Goal: Task Accomplishment & Management: Use online tool/utility

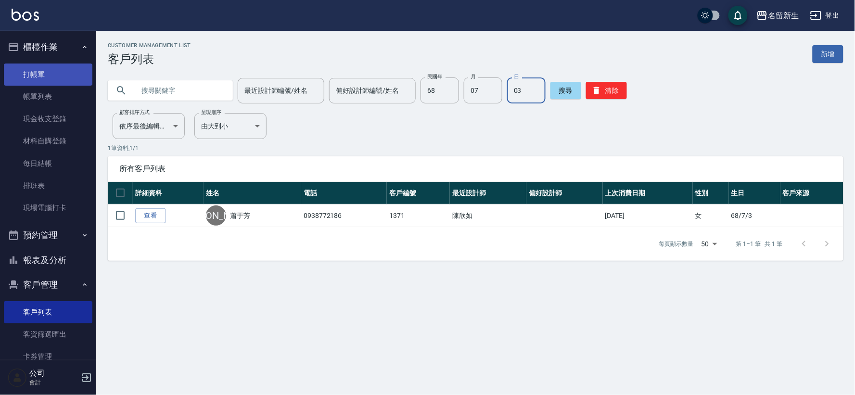
click at [69, 74] on link "打帳單" at bounding box center [48, 75] width 89 height 22
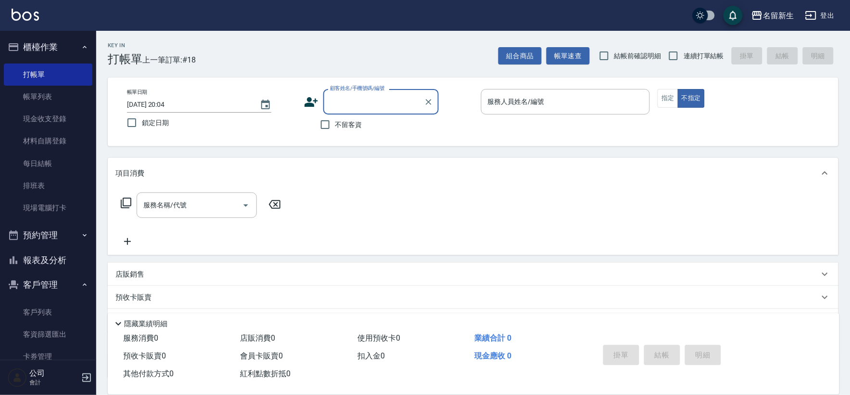
click at [306, 99] on icon at bounding box center [311, 102] width 14 height 14
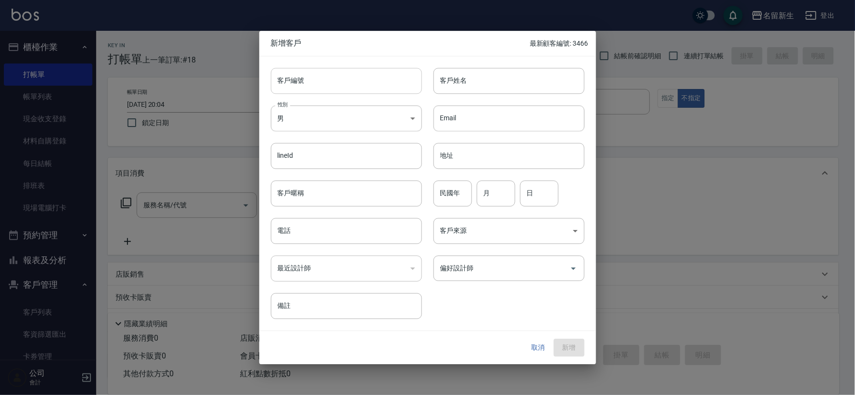
click at [410, 68] on input "客戶編號" at bounding box center [346, 81] width 151 height 26
type input "3467"
type input "余俊儒"
type input "87"
type input "06"
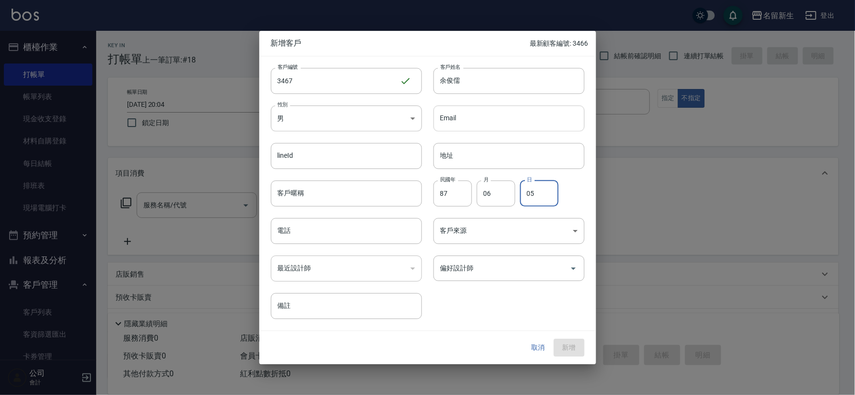
type input "05"
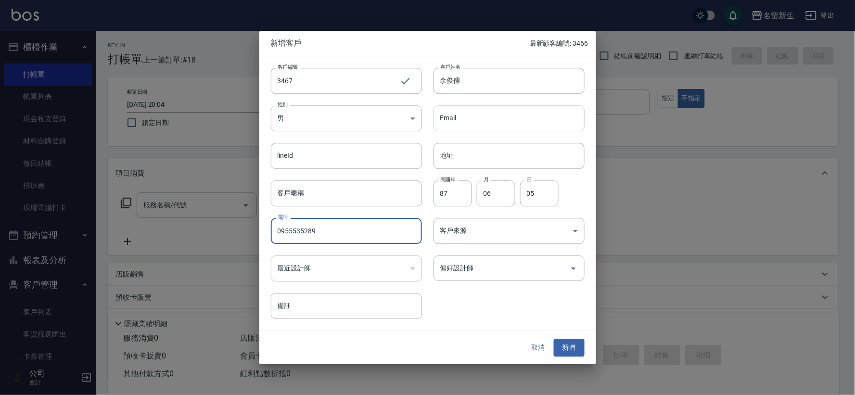
type input "0955535289"
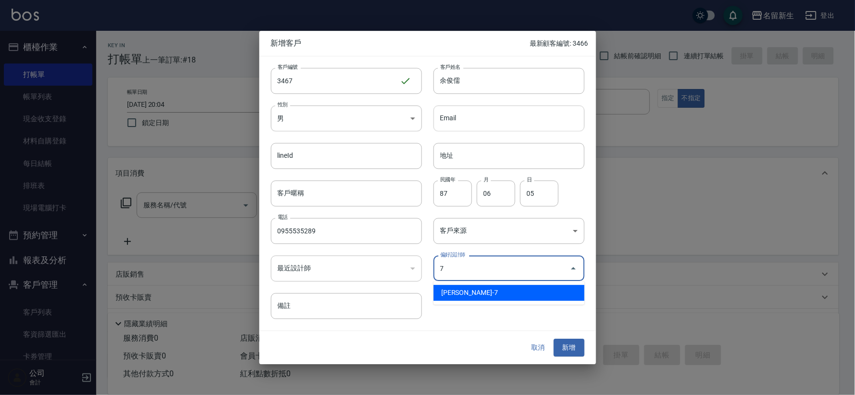
type input "陳晴心"
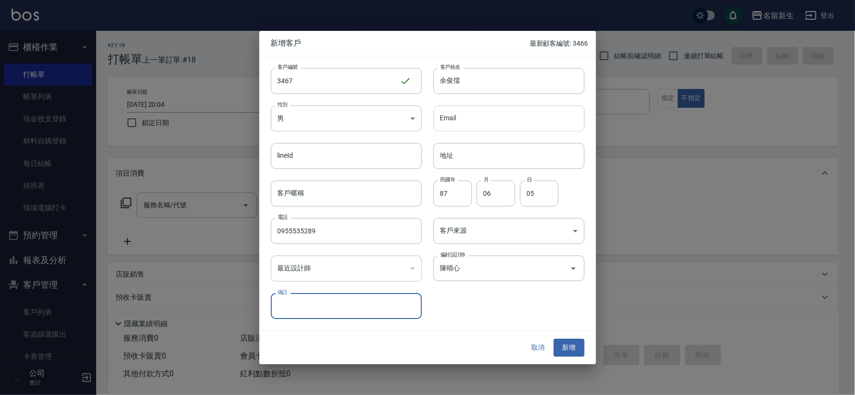
click at [554, 339] on button "新增" at bounding box center [569, 348] width 31 height 18
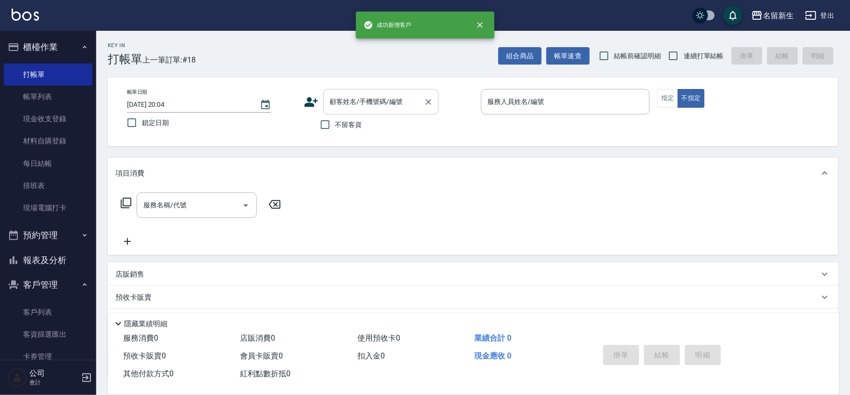
click at [349, 106] on input "顧客姓名/手機號碼/編號" at bounding box center [374, 101] width 92 height 17
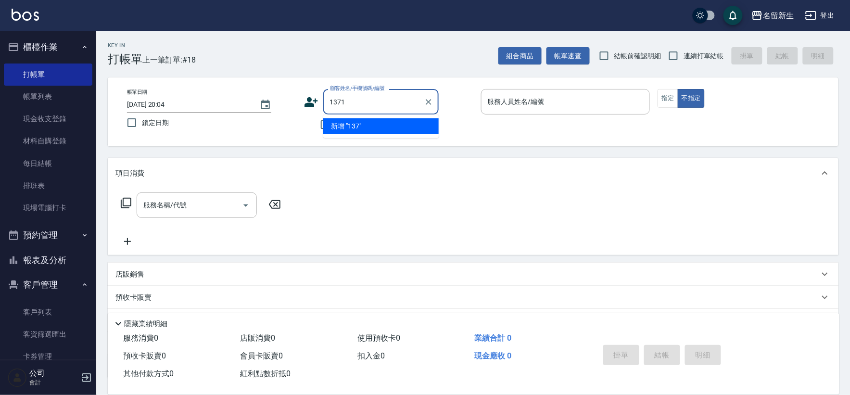
type input "1371"
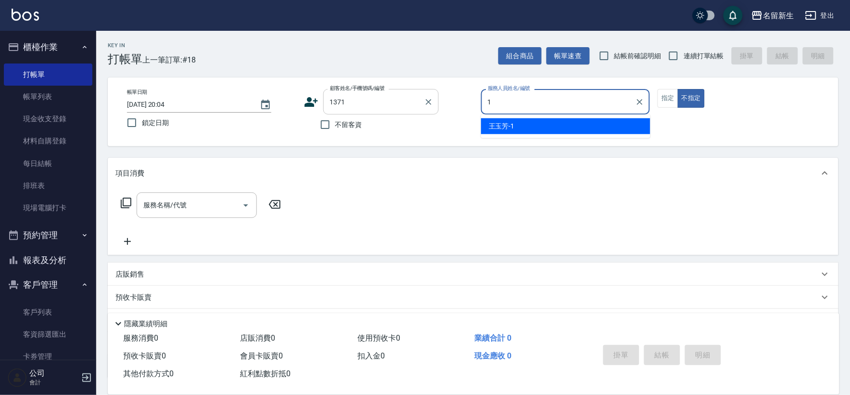
type input "王玉芳-1"
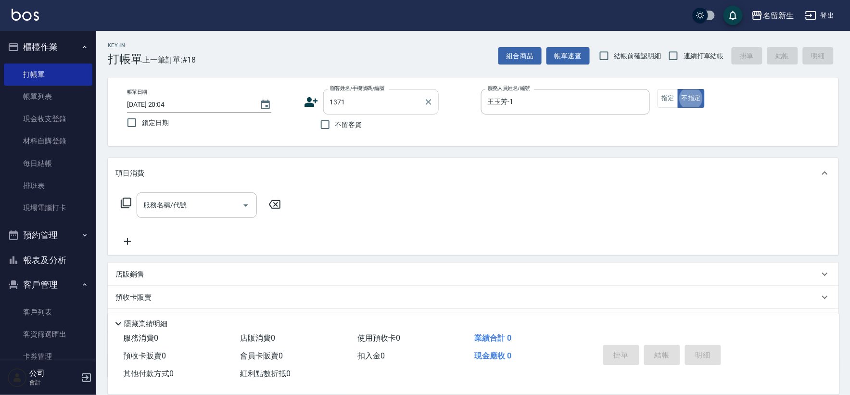
type button "false"
type input "1180"
type input "蕭于芳/0938772186/1371"
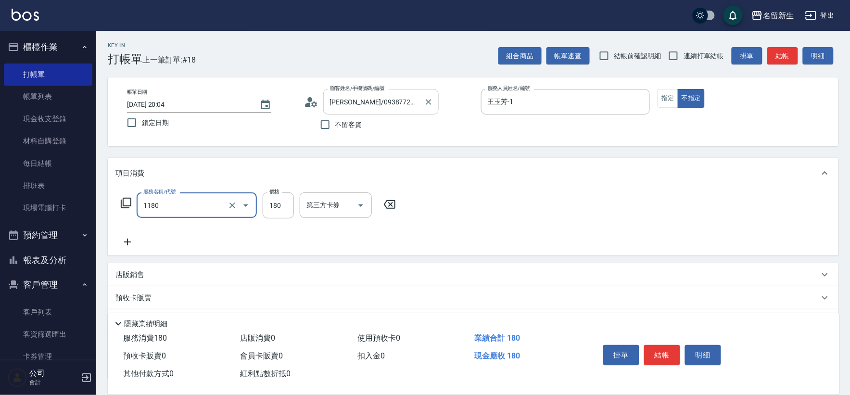
type input "洗髮(不指定活動)(1180)"
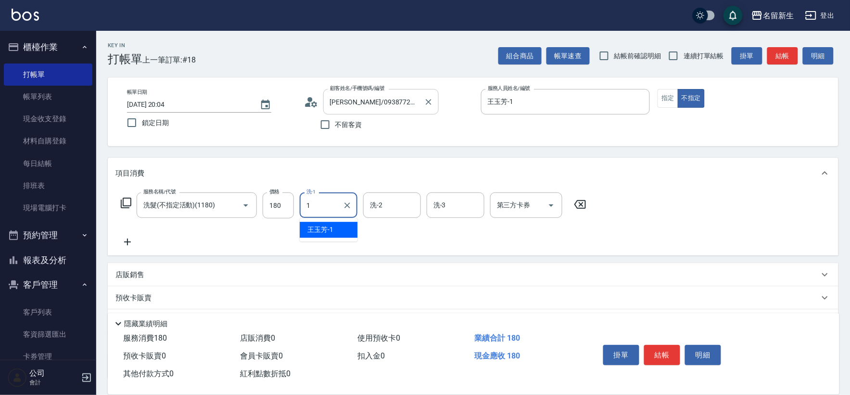
type input "王玉芳-1"
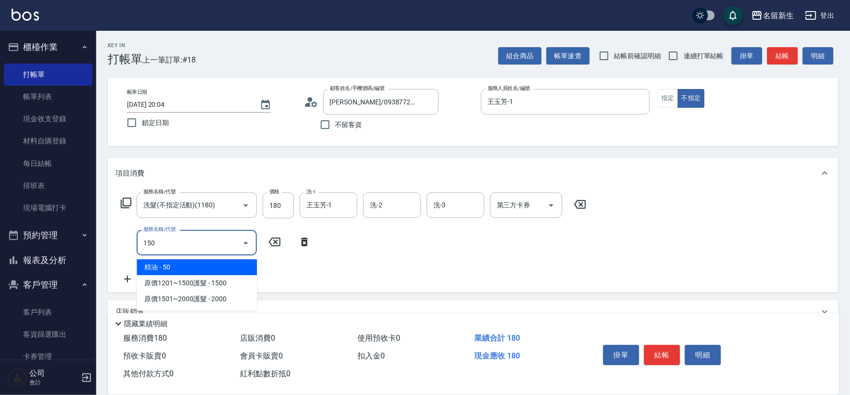
type input "精油(150)"
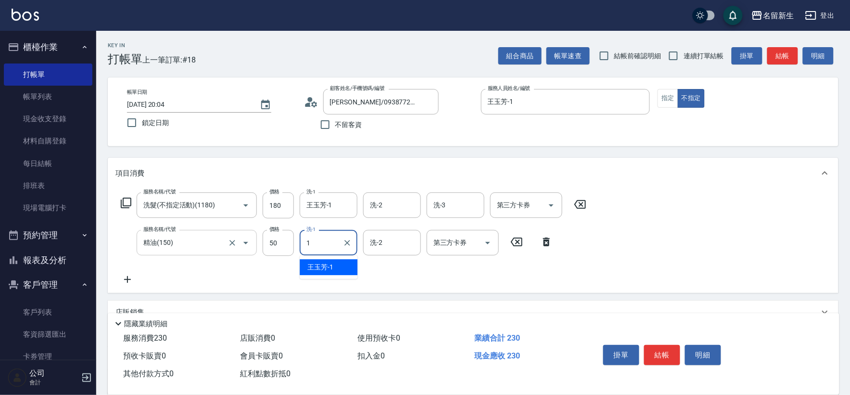
type input "王玉芳-1"
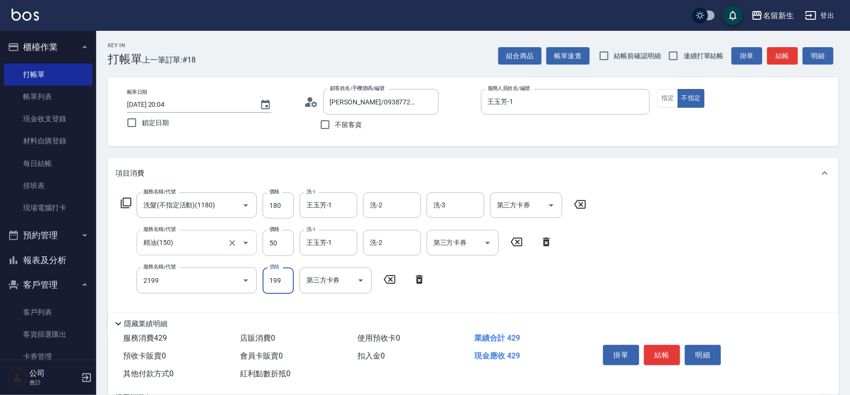
type input "不指定剪髮活動(2199)"
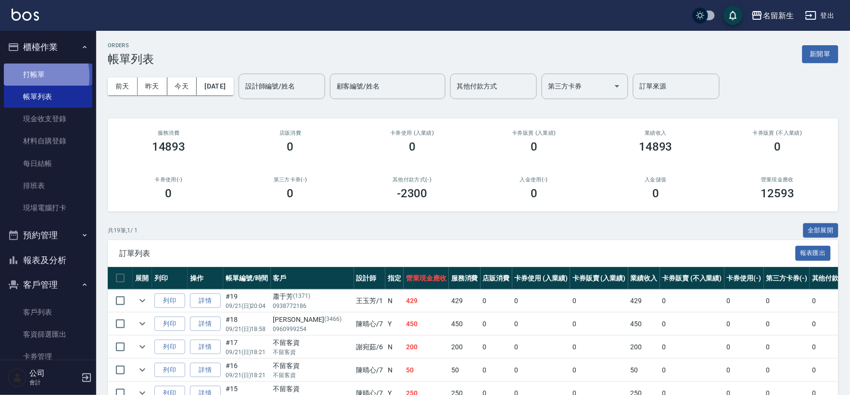
click at [20, 76] on link "打帳單" at bounding box center [48, 75] width 89 height 22
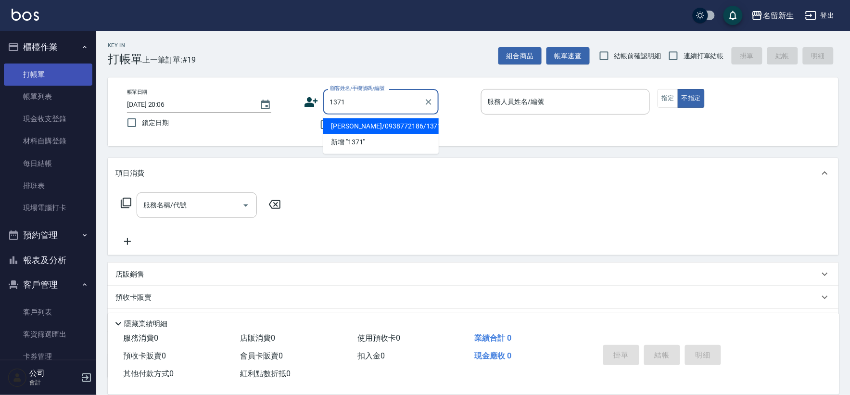
type input "1371"
type input "1"
type input "蕭于芳/0938772186/1371"
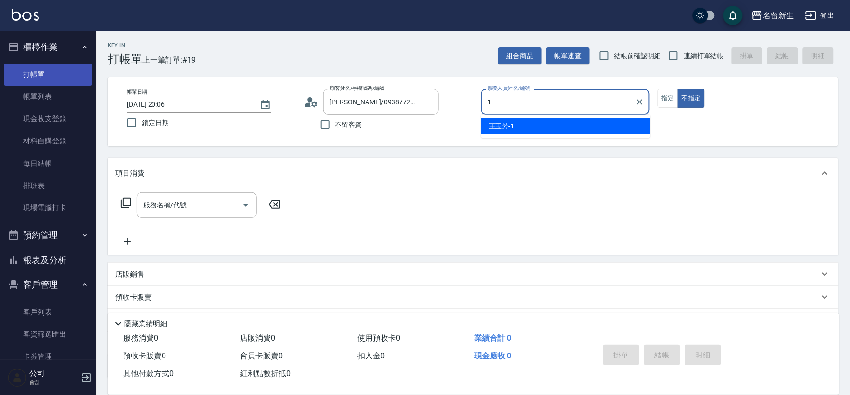
type input "1"
type button "false"
type input "王玉芳-1"
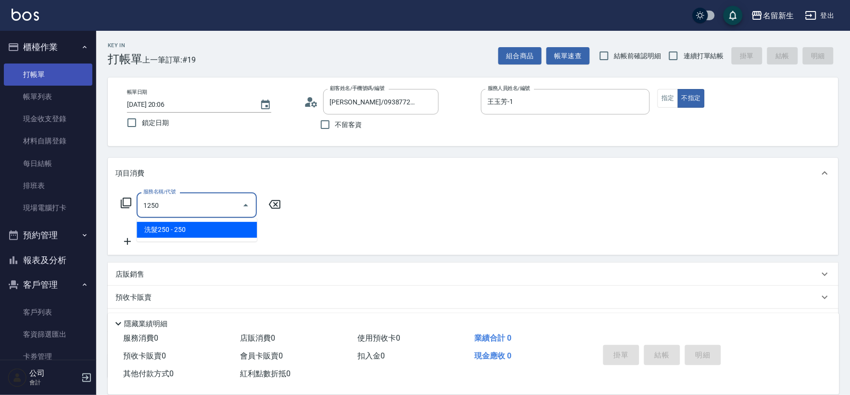
type input "洗髮250(1250)"
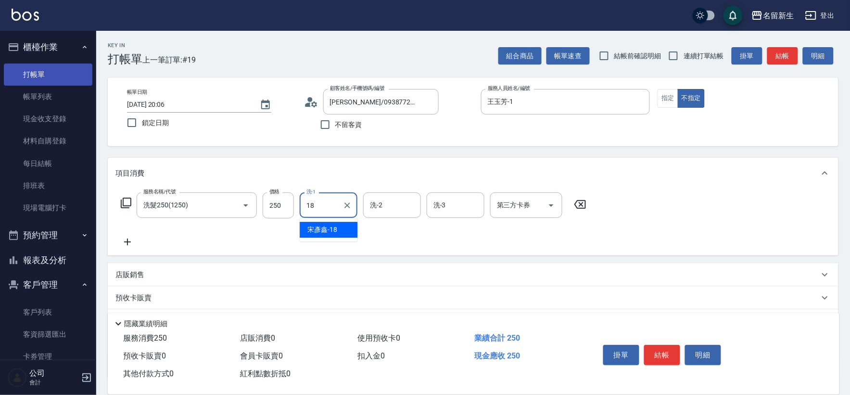
type input "宋彥鑫-18"
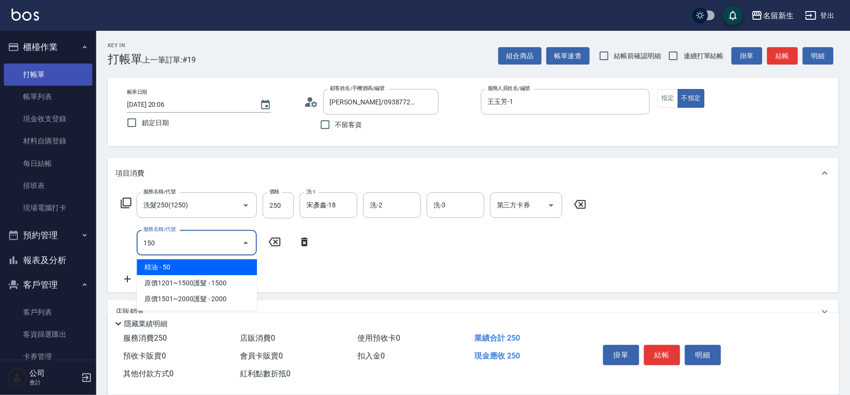
type input "精油(150)"
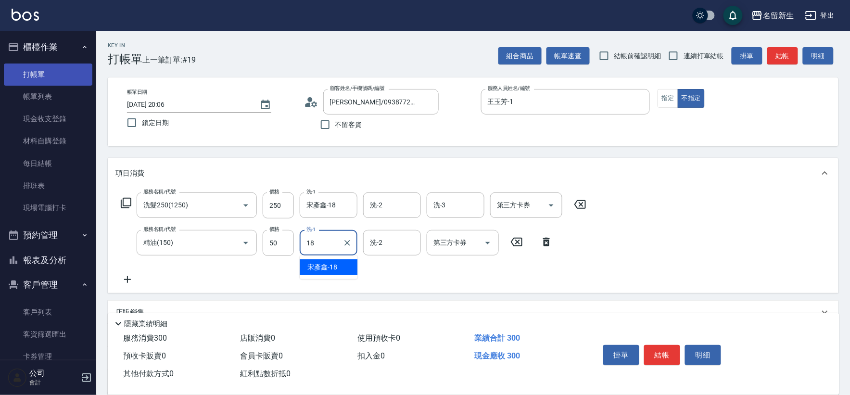
type input "宋彥鑫-18"
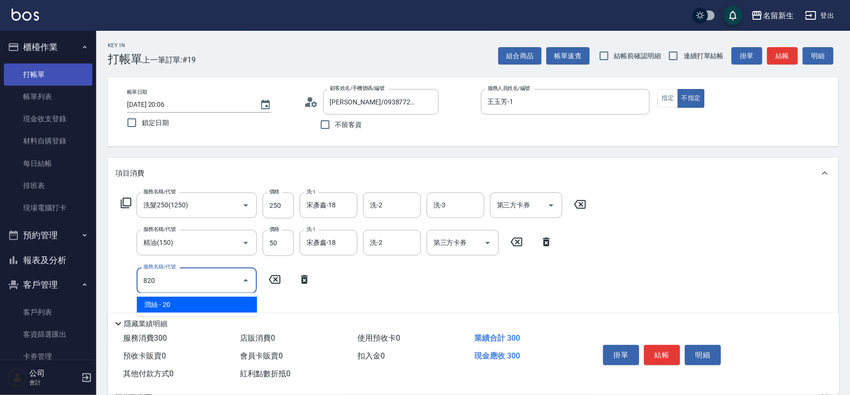
type input "潤絲(820)"
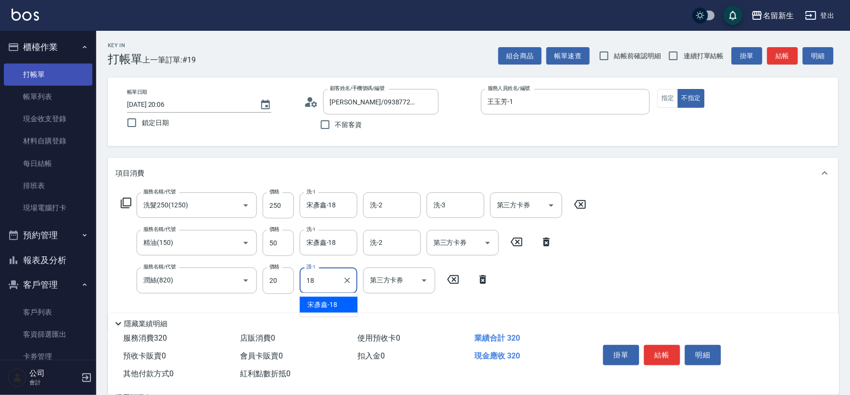
type input "宋彥鑫-18"
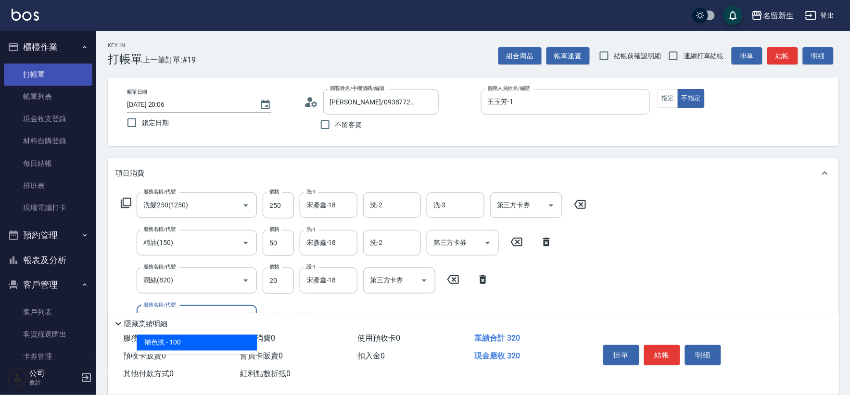
type input "1"
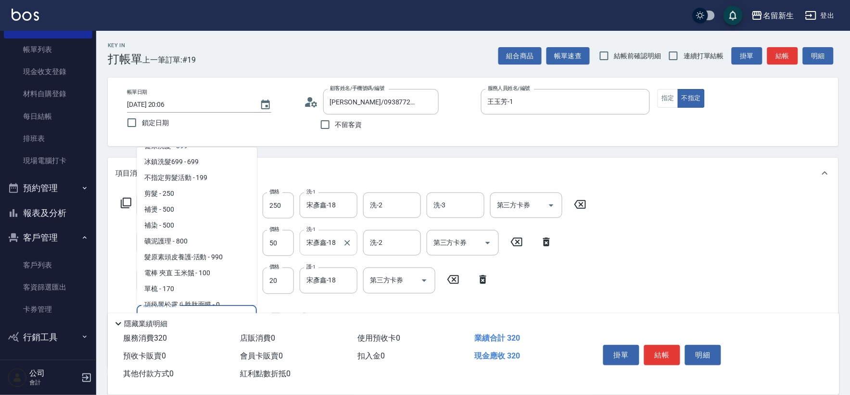
scroll to position [321, 0]
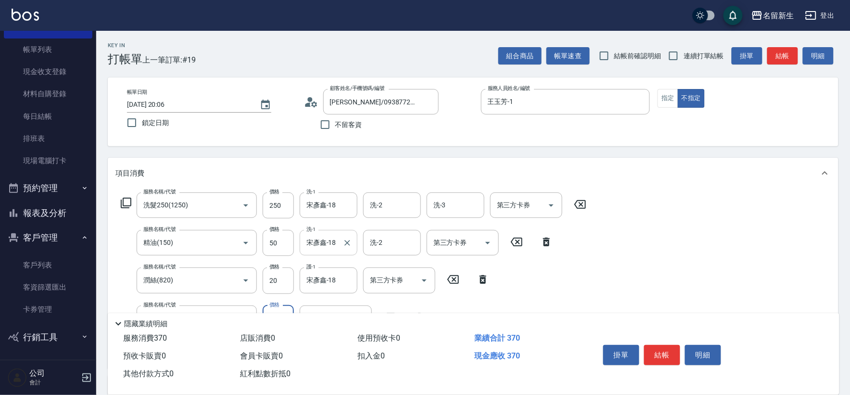
type input "吹捲(850)"
type input "100"
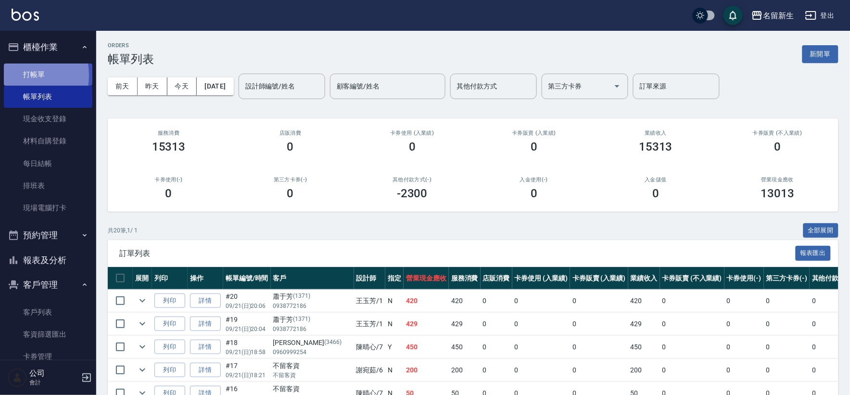
click at [15, 75] on link "打帳單" at bounding box center [48, 75] width 89 height 22
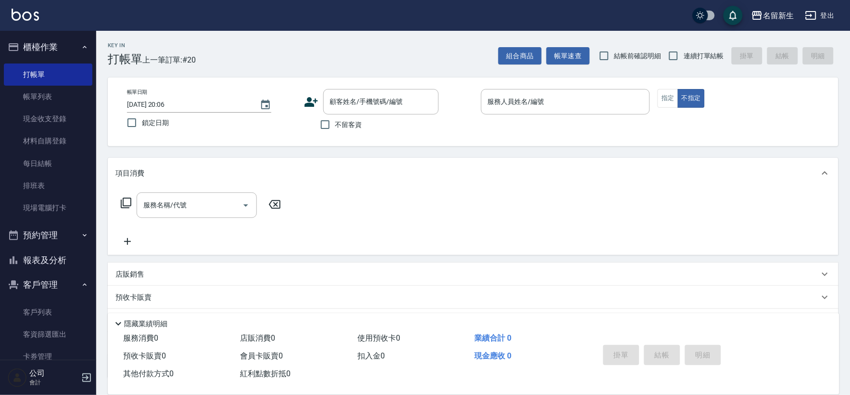
click at [706, 59] on span "連續打單結帳" at bounding box center [704, 56] width 40 height 10
click at [684, 59] on input "連續打單結帳" at bounding box center [674, 56] width 20 height 20
checkbox input "true"
click at [353, 92] on div "顧客姓名/手機號碼/編號" at bounding box center [381, 102] width 116 height 26
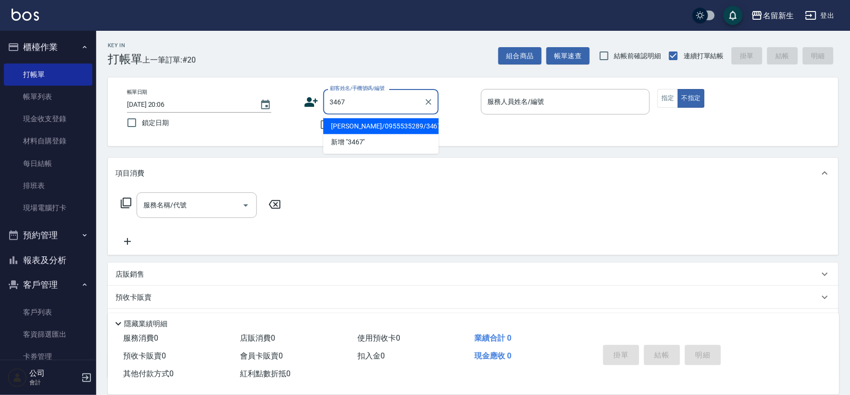
type input "余俊儒/0955535289/3467"
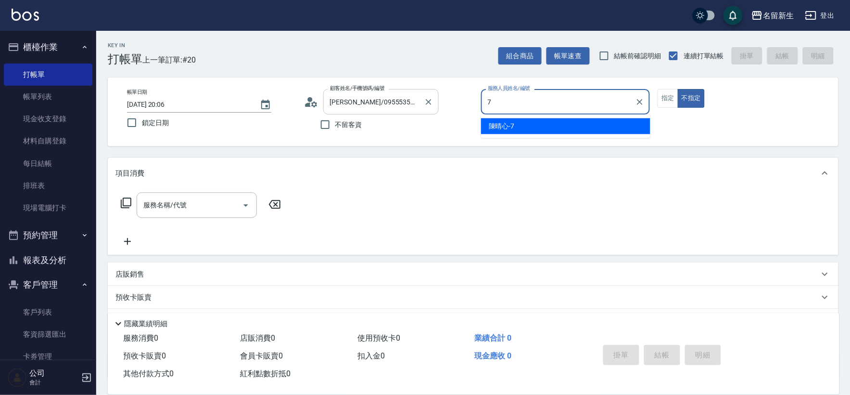
type input "7"
type button "false"
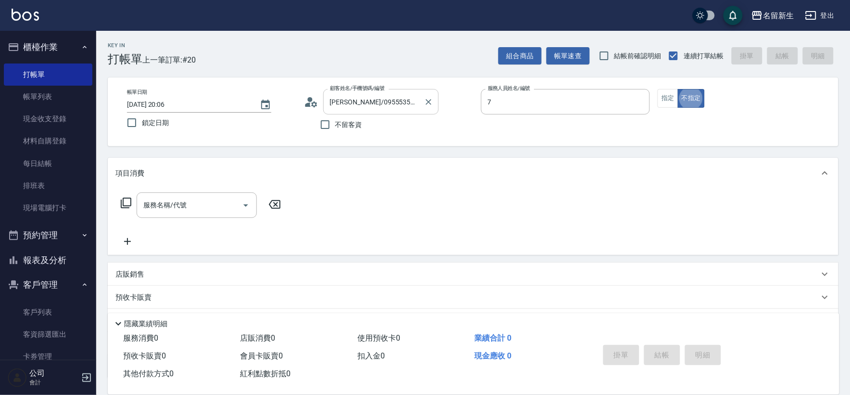
type input "陳晴心-7"
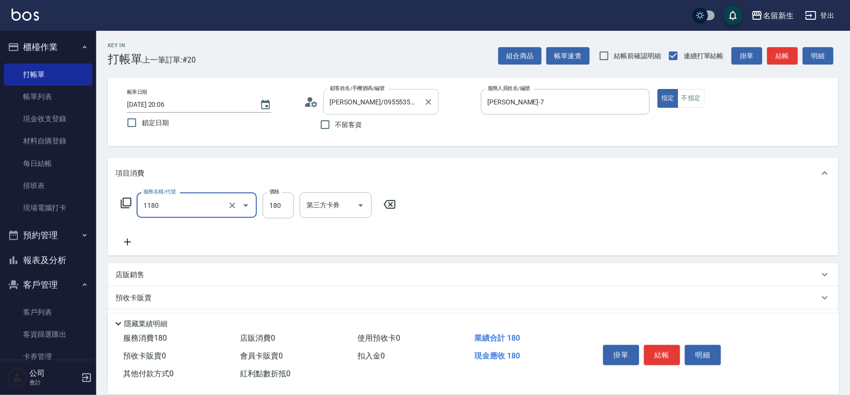
type input "洗髮(不指定活動)(1180)"
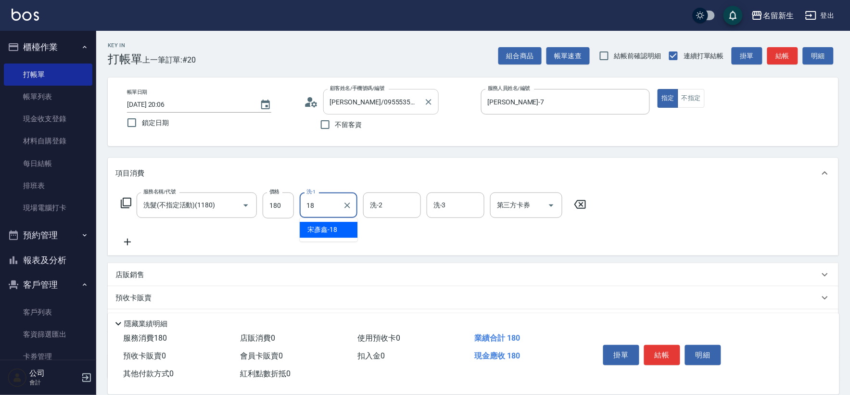
type input "宋彥鑫-18"
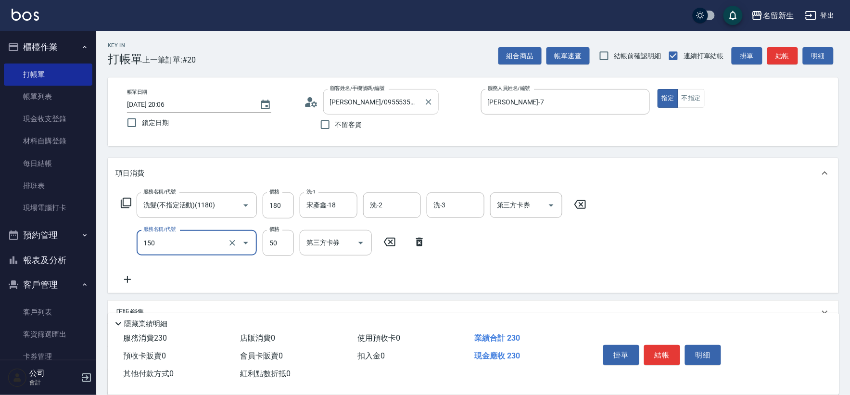
type input "精油(150)"
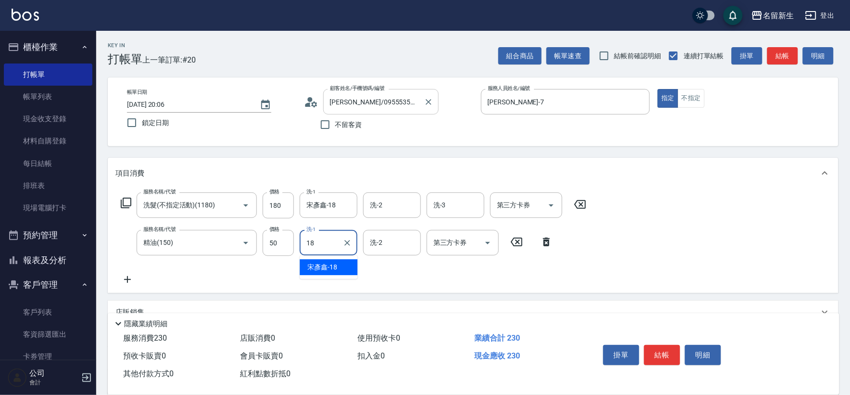
type input "宋彥鑫-18"
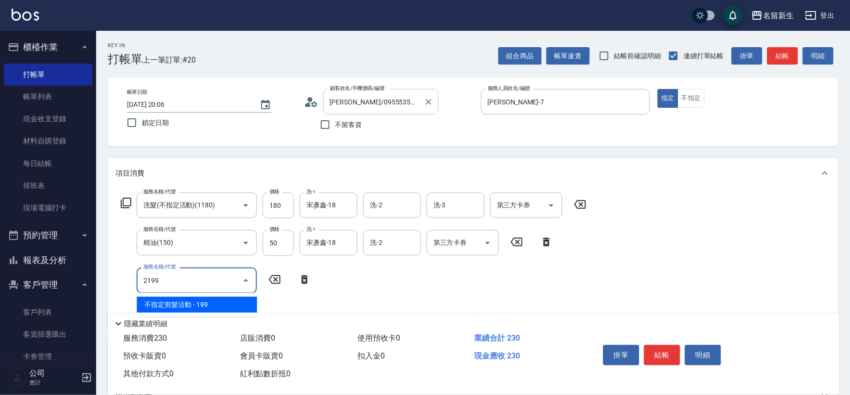
type input "不指定剪髮活動(2199)"
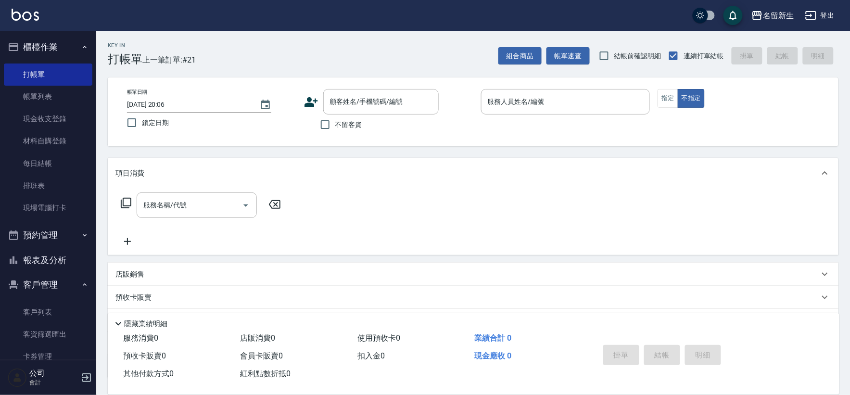
click at [345, 130] on label "不留客資" at bounding box center [338, 125] width 47 height 20
click at [335, 130] on input "不留客資" at bounding box center [325, 125] width 20 height 20
checkbox input "true"
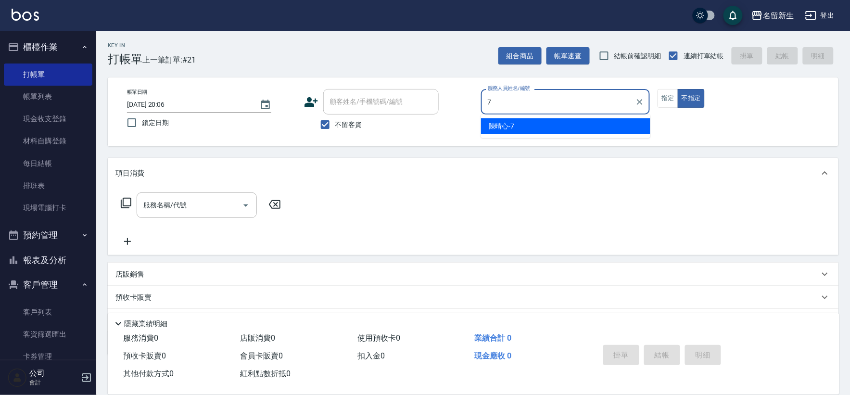
type input "陳晴心-7"
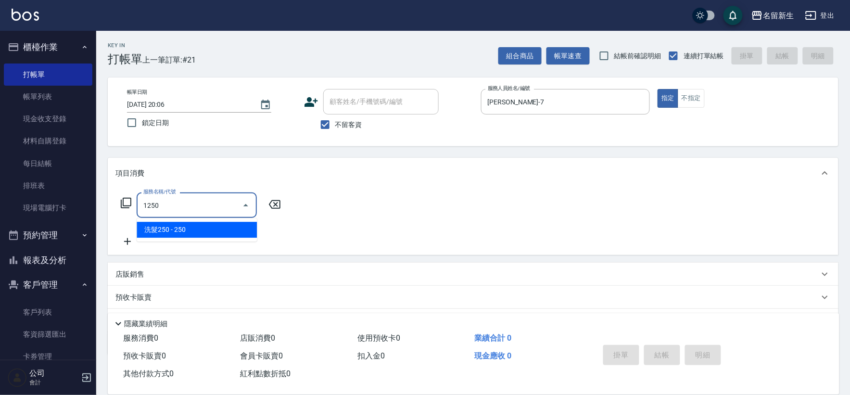
type input "洗髮250(1250)"
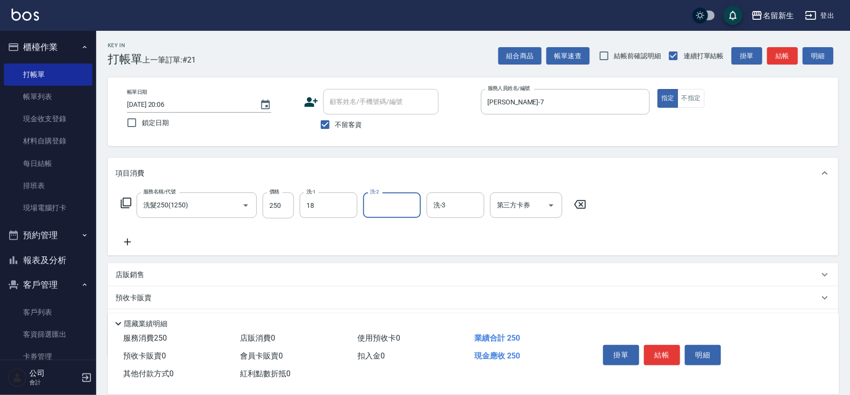
type input "宋彥鑫-18"
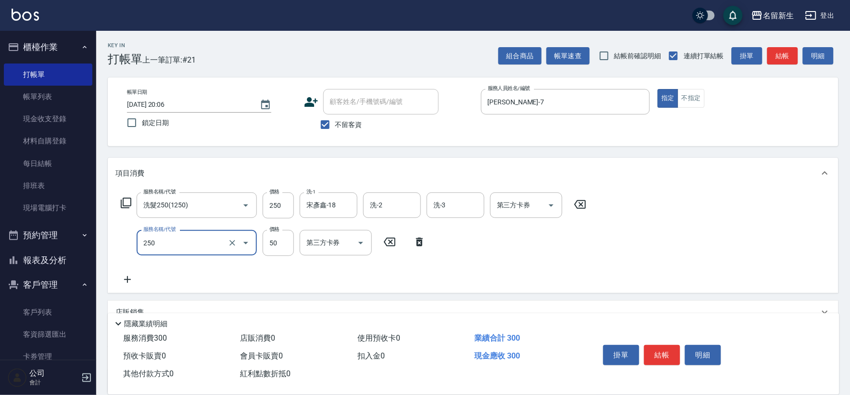
type input "剪瀏海(250)"
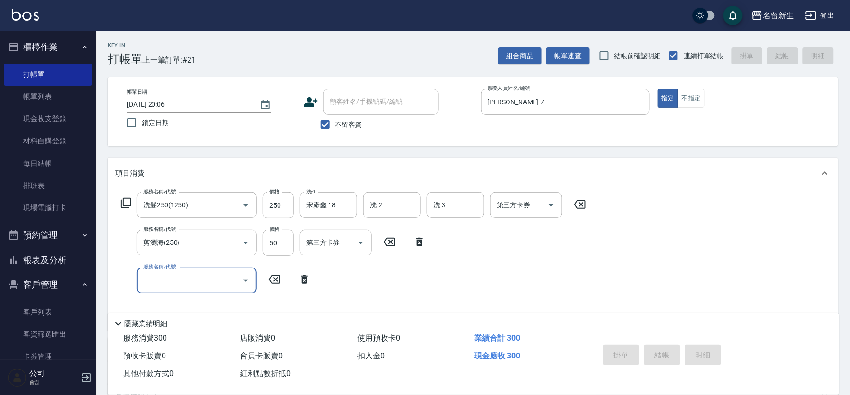
type input "2025/09/21 20:07"
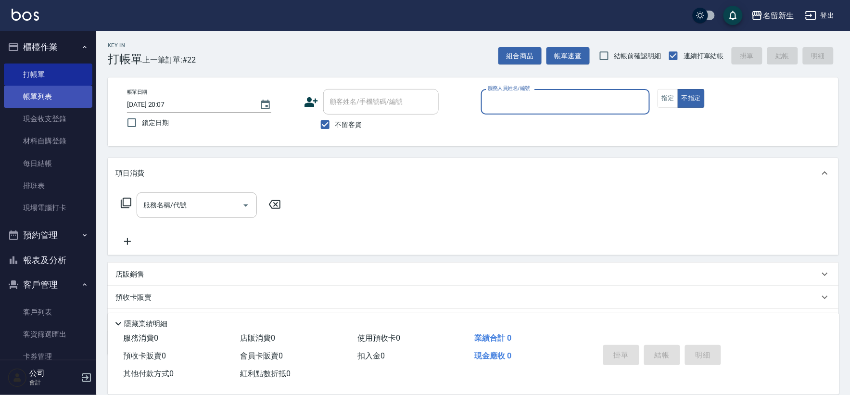
click at [49, 102] on link "帳單列表" at bounding box center [48, 97] width 89 height 22
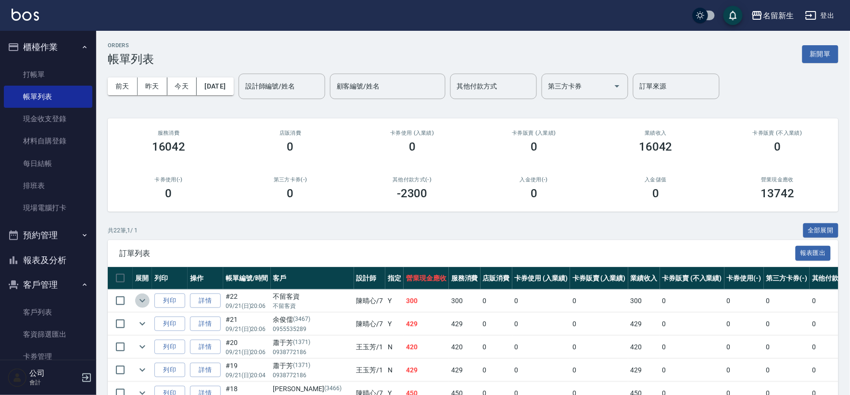
click at [142, 301] on icon "expand row" at bounding box center [143, 300] width 6 height 3
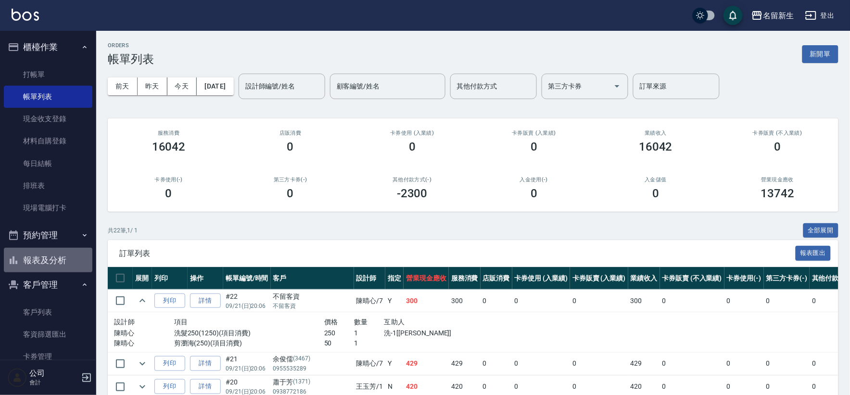
click at [60, 261] on button "報表及分析" at bounding box center [48, 260] width 89 height 25
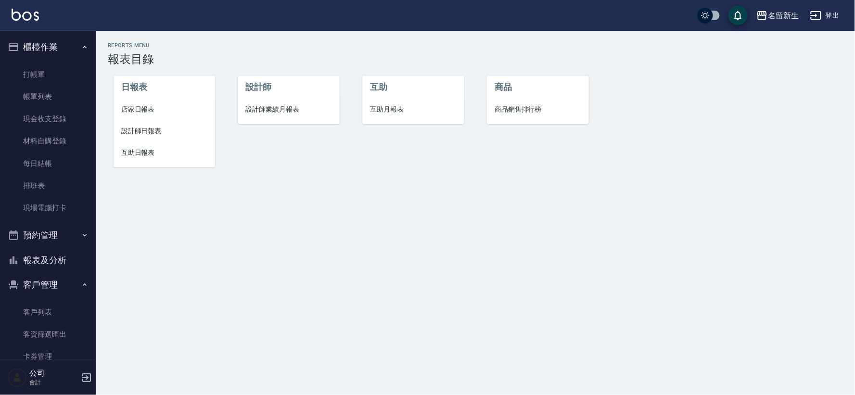
click at [249, 109] on span "設計師業績月報表" at bounding box center [289, 109] width 86 height 10
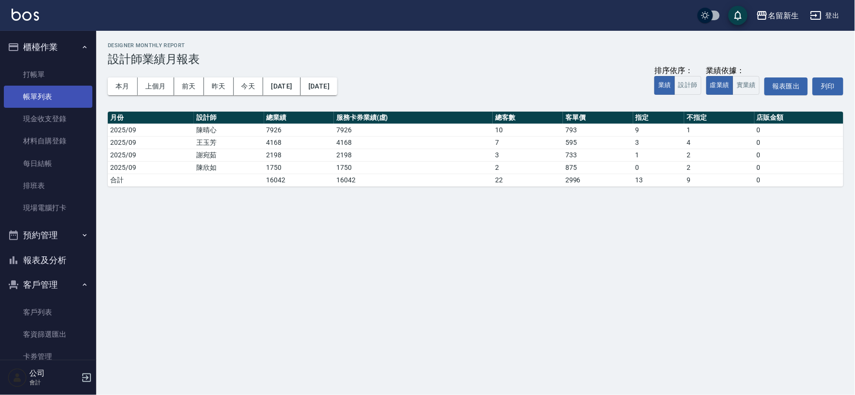
click at [42, 89] on link "帳單列表" at bounding box center [48, 97] width 89 height 22
click at [61, 94] on link "帳單列表" at bounding box center [48, 97] width 89 height 22
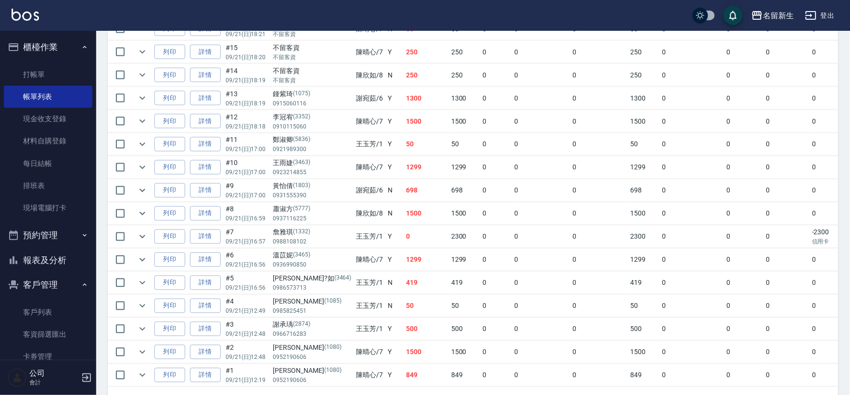
scroll to position [427, 0]
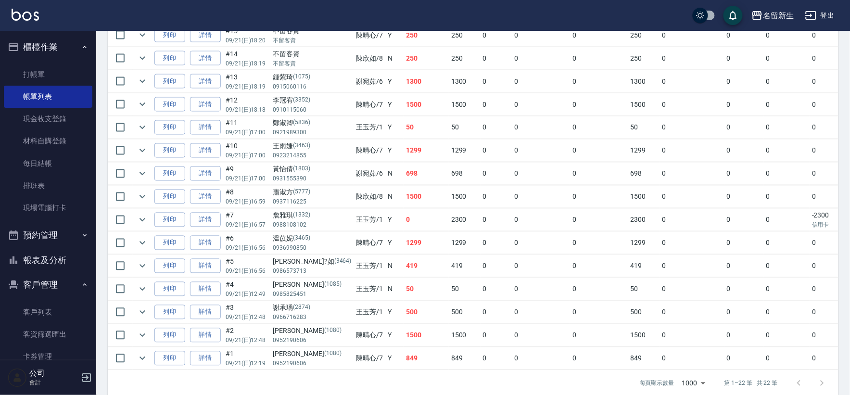
click at [53, 267] on button "報表及分析" at bounding box center [48, 260] width 89 height 25
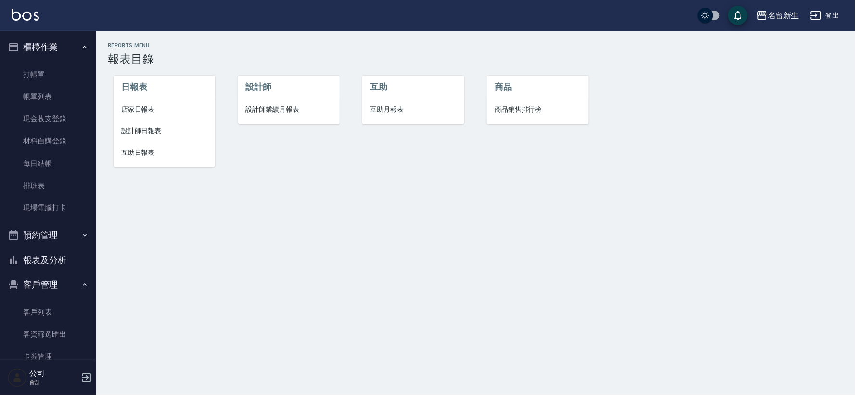
click at [121, 114] on span "店家日報表" at bounding box center [164, 109] width 86 height 10
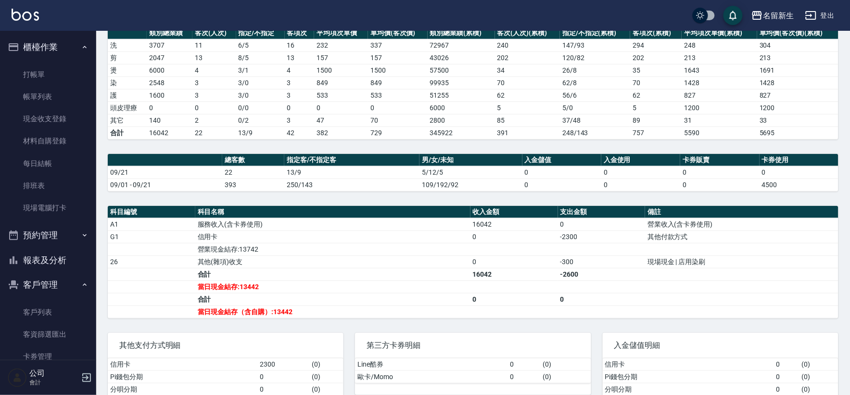
scroll to position [193, 0]
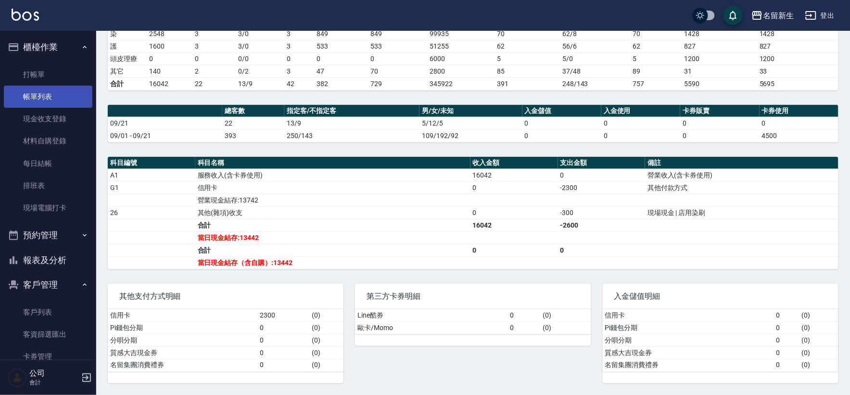
click at [42, 93] on link "帳單列表" at bounding box center [48, 97] width 89 height 22
click at [83, 98] on link "帳單列表" at bounding box center [48, 97] width 89 height 22
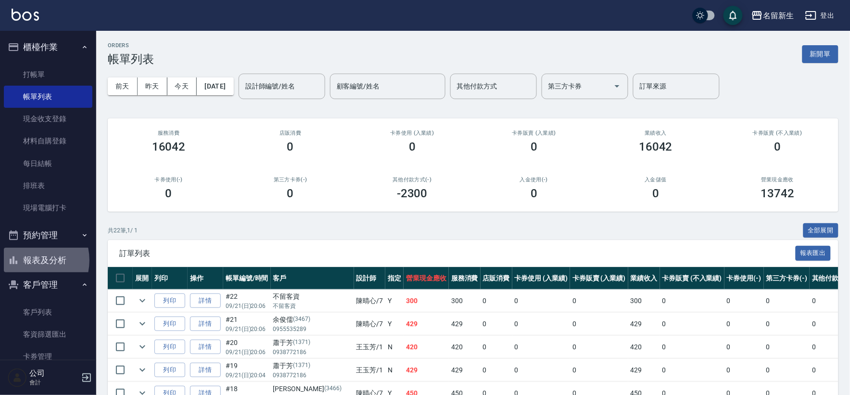
click at [29, 260] on button "報表及分析" at bounding box center [48, 260] width 89 height 25
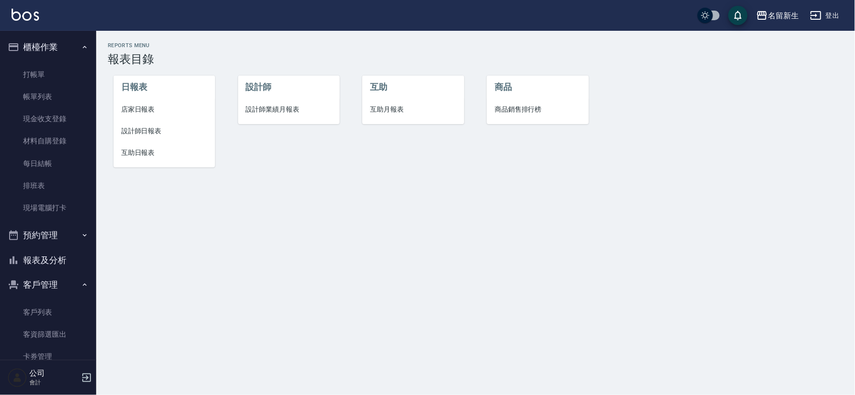
click at [138, 106] on span "店家日報表" at bounding box center [164, 109] width 86 height 10
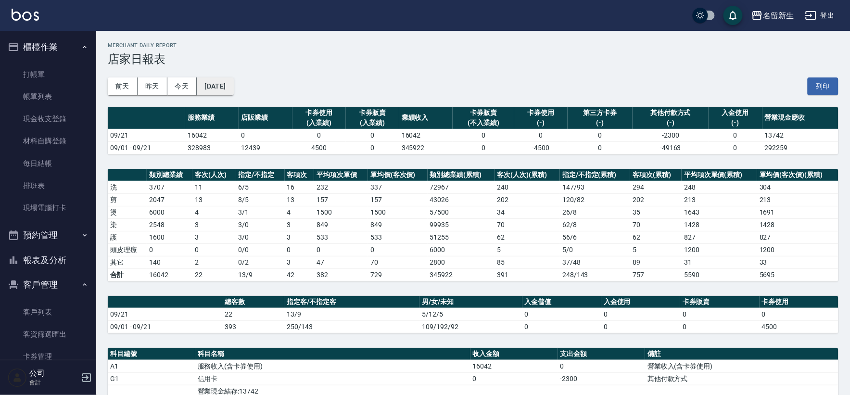
click at [225, 82] on button "[DATE]" at bounding box center [215, 86] width 37 height 18
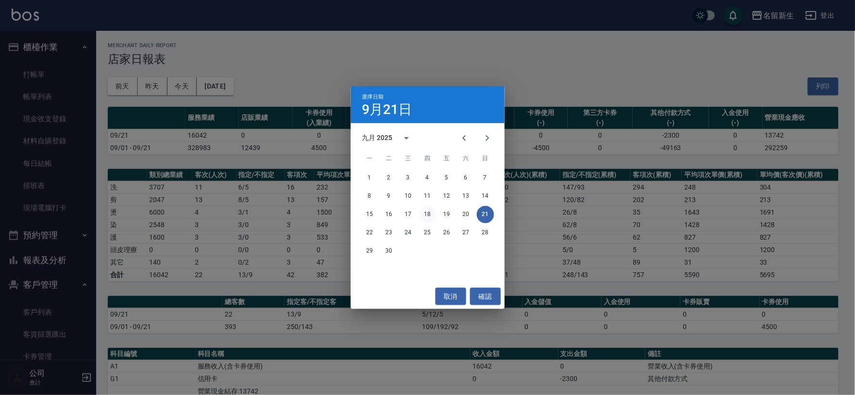
click at [427, 218] on button "18" at bounding box center [427, 214] width 17 height 17
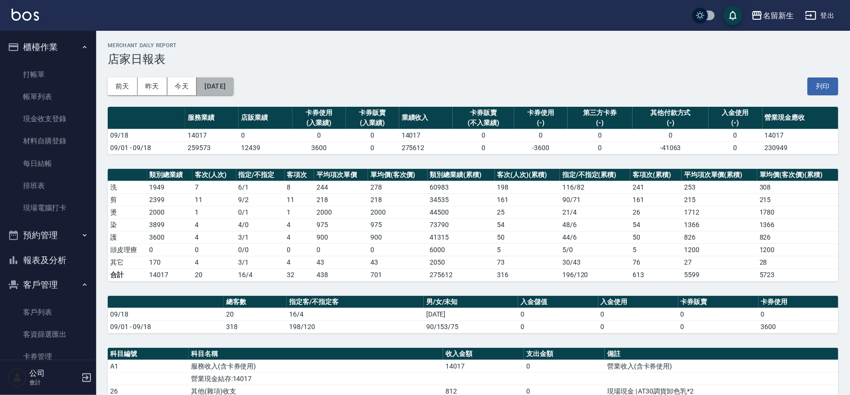
click at [225, 85] on button "[DATE]" at bounding box center [215, 86] width 37 height 18
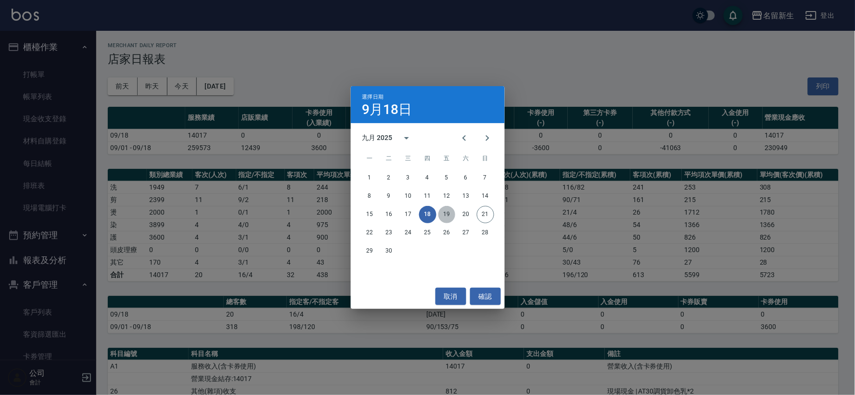
click at [442, 215] on button "19" at bounding box center [446, 214] width 17 height 17
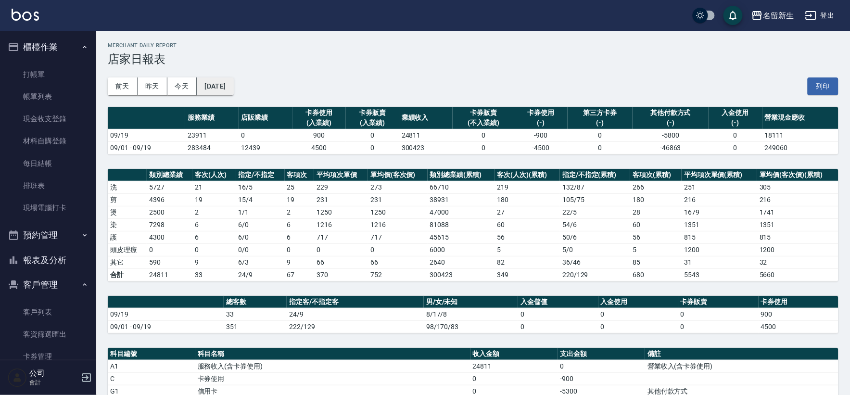
click at [235, 95] on div "前天 昨天 今天 2025/09/19 列印" at bounding box center [473, 86] width 731 height 41
click at [233, 85] on button "[DATE]" at bounding box center [215, 86] width 37 height 18
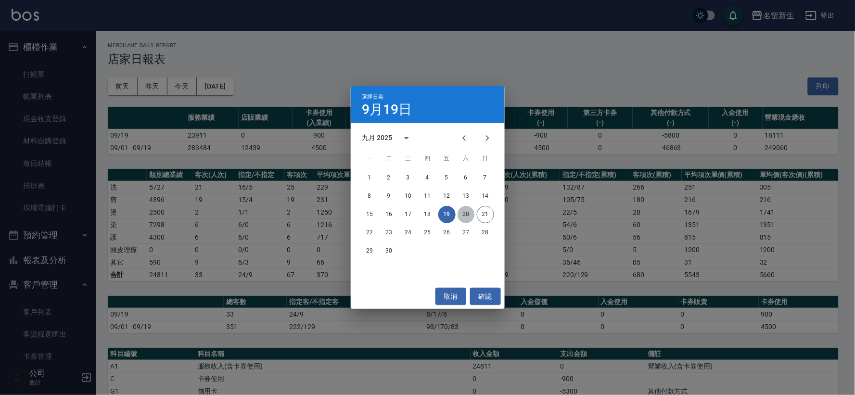
click at [466, 213] on button "20" at bounding box center [466, 214] width 17 height 17
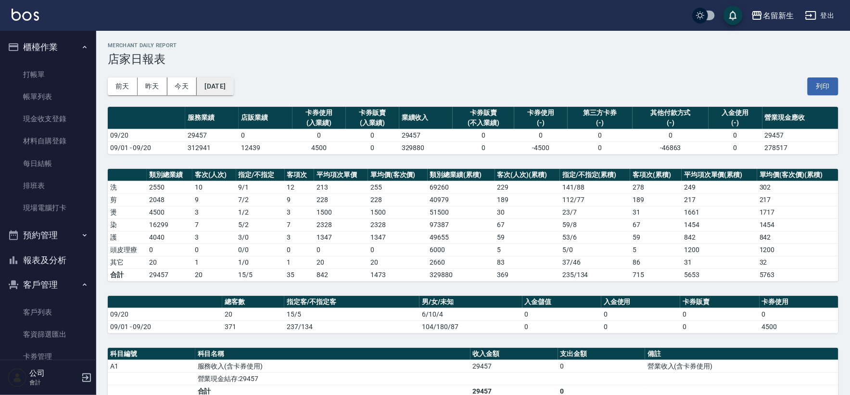
click at [225, 83] on button "[DATE]" at bounding box center [215, 86] width 37 height 18
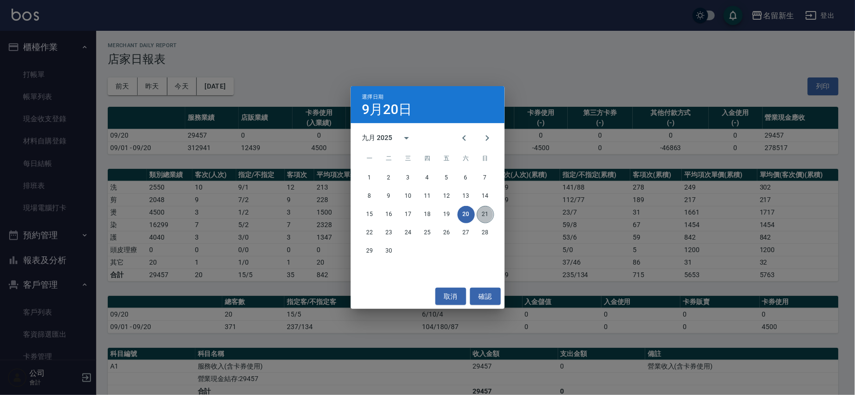
click at [483, 216] on button "21" at bounding box center [485, 214] width 17 height 17
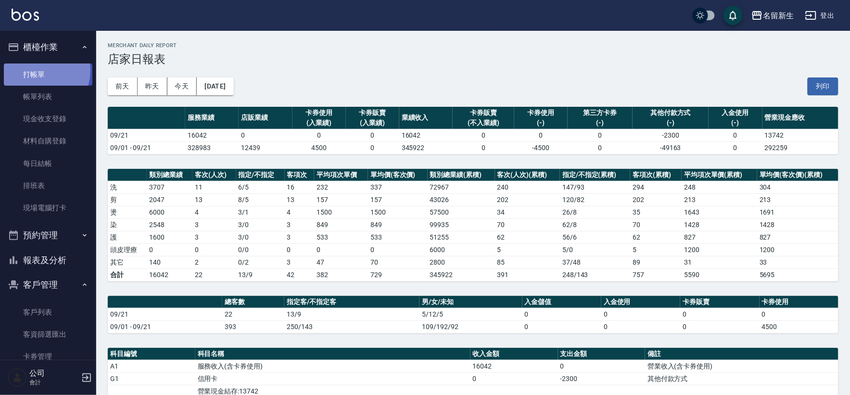
click at [36, 70] on link "打帳單" at bounding box center [48, 75] width 89 height 22
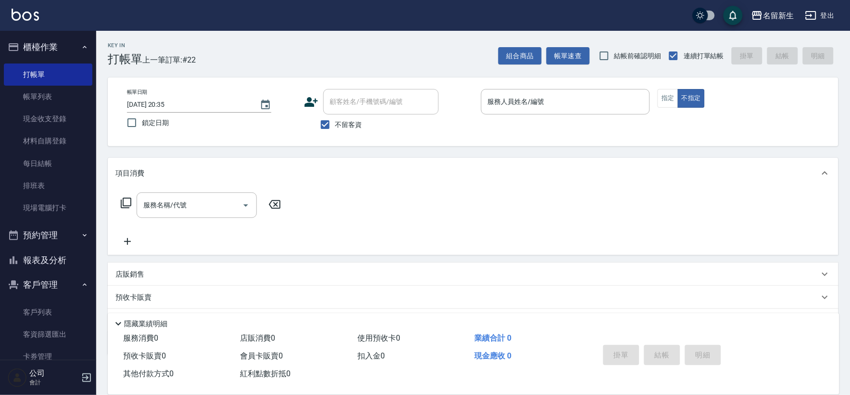
drag, startPoint x: 335, startPoint y: 135, endPoint x: 354, endPoint y: 117, distance: 25.5
click at [336, 134] on label "不留客資" at bounding box center [338, 125] width 47 height 20
click at [335, 134] on input "不留客資" at bounding box center [325, 125] width 20 height 20
checkbox input "false"
click at [387, 77] on div "帳單日期 2025/09/21 20:35 鎖定日期 顧客姓名/手機號碼/編號 顧客姓名/手機號碼/編號 不留客資 服務人員姓名/編號 服務人員姓名/編號 指…" at bounding box center [473, 111] width 731 height 69
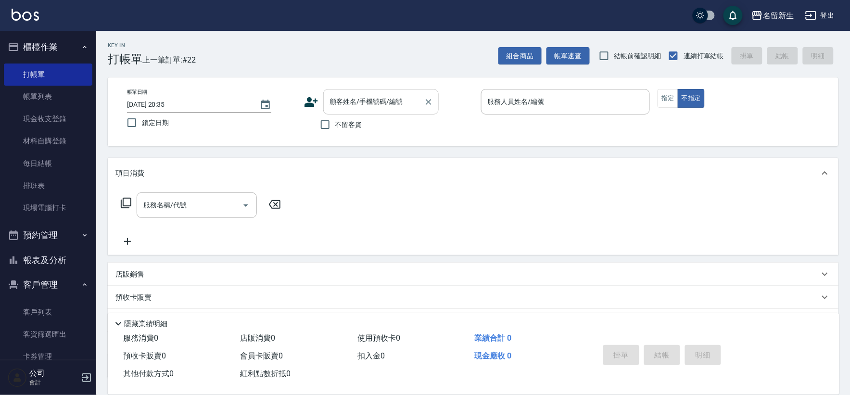
click at [359, 103] on div "顧客姓名/手機號碼/編號 顧客姓名/手機號碼/編號" at bounding box center [381, 102] width 116 height 26
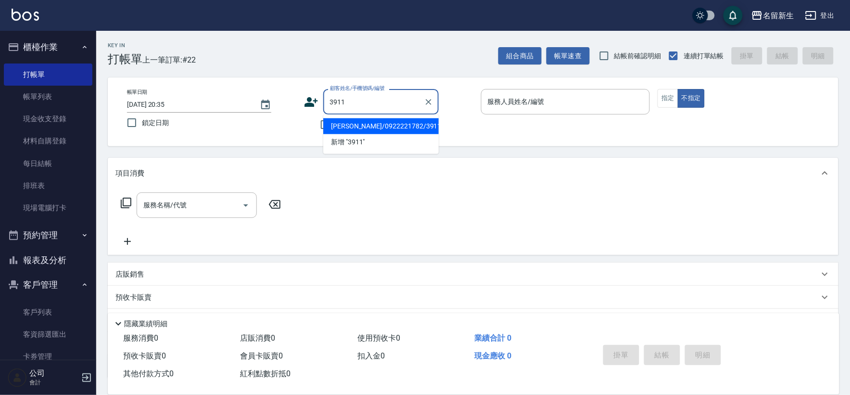
type input "姜惠彩/0922221782/3911"
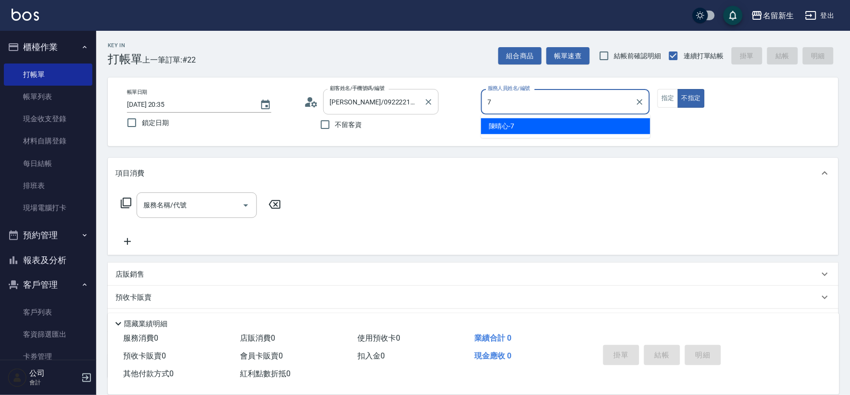
type input "7"
type button "false"
type input "陳晴心-7"
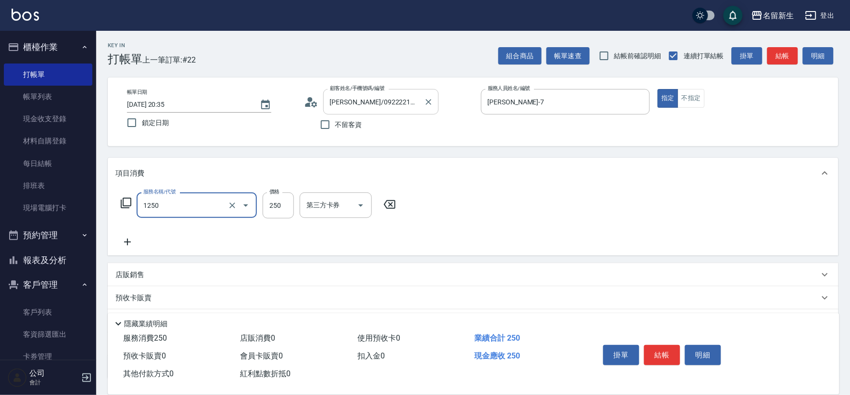
type input "洗髮250(1250)"
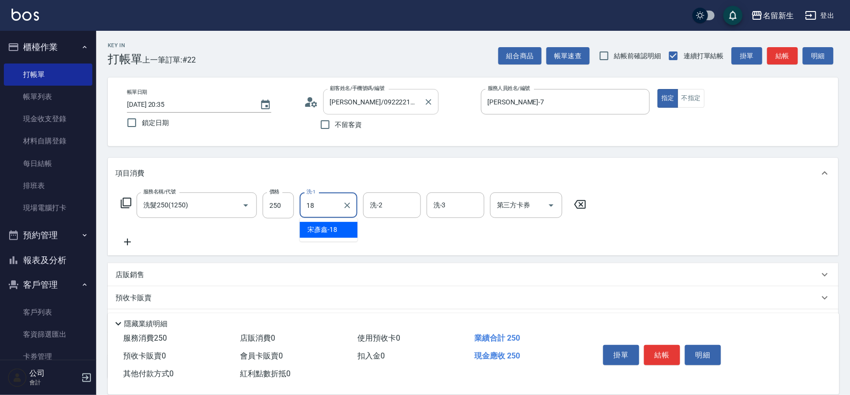
type input "宋彥鑫-18"
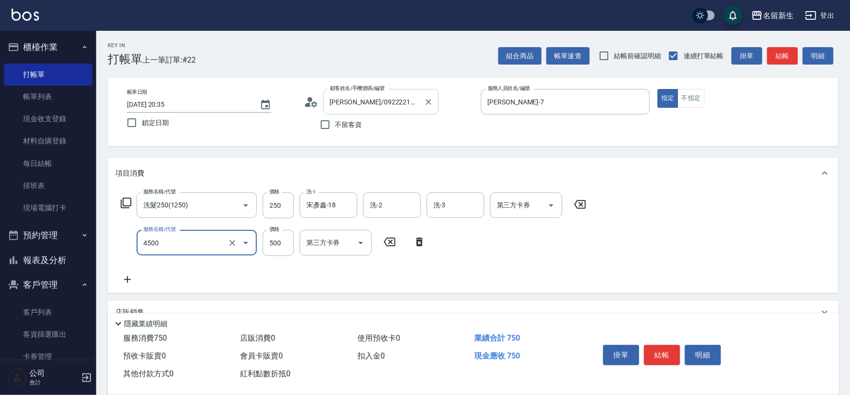
type input "補染(4500)"
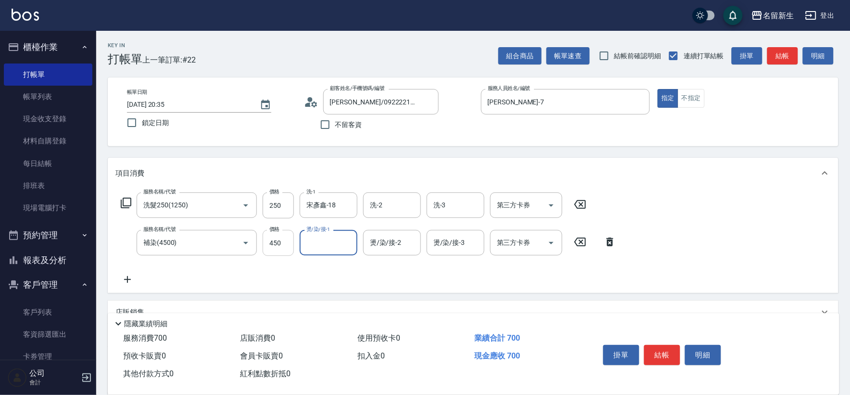
click at [292, 244] on input "450" at bounding box center [278, 243] width 31 height 26
type input "500"
type input "宋彥鑫-18"
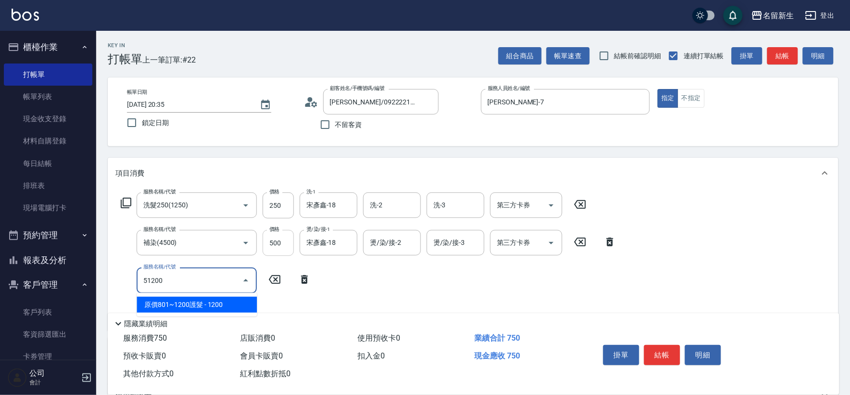
type input "原價801~1200護髮(51200)"
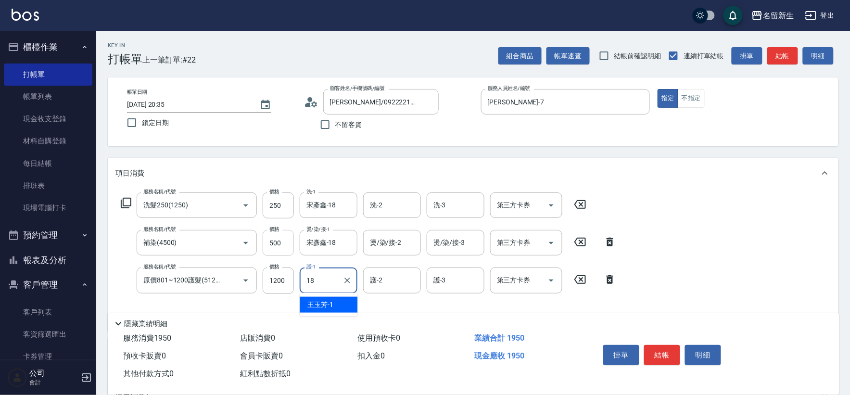
type input "宋彥鑫-18"
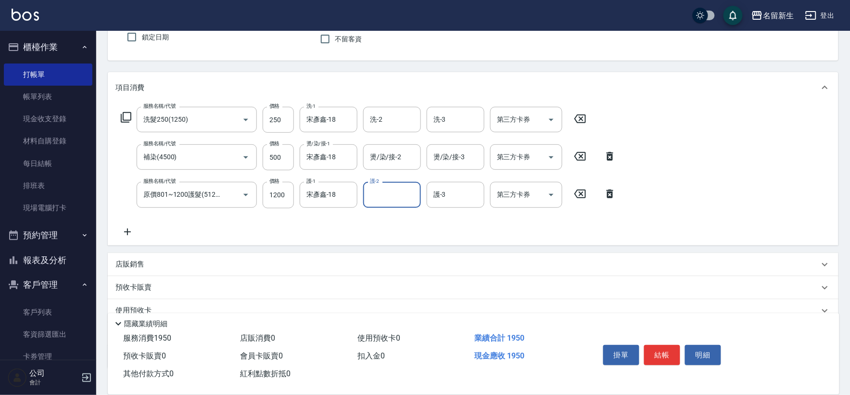
scroll to position [150, 0]
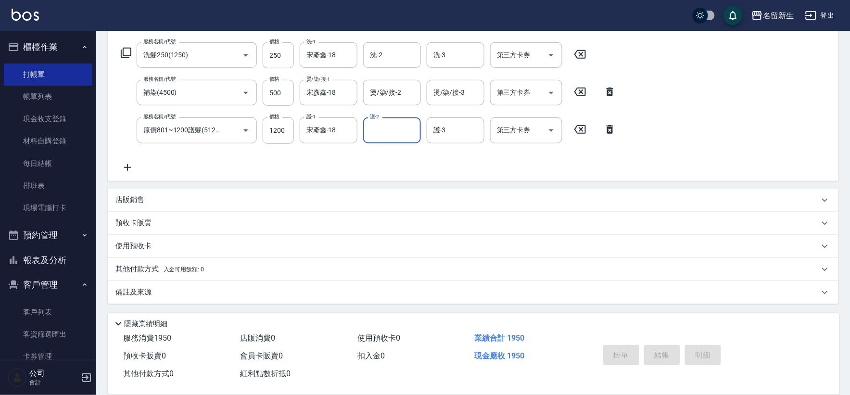
type input "2025/09/21 20:36"
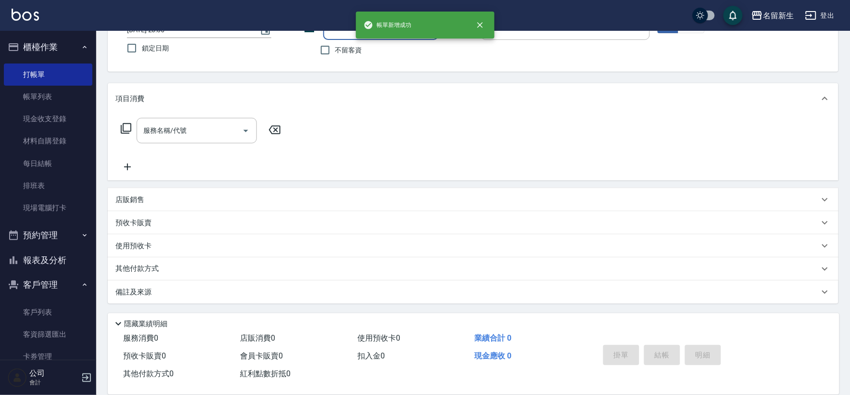
scroll to position [0, 0]
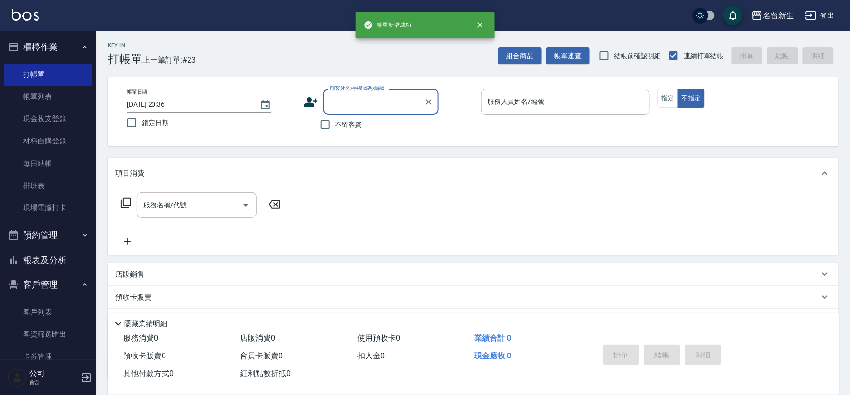
click at [65, 249] on button "報表及分析" at bounding box center [48, 260] width 89 height 25
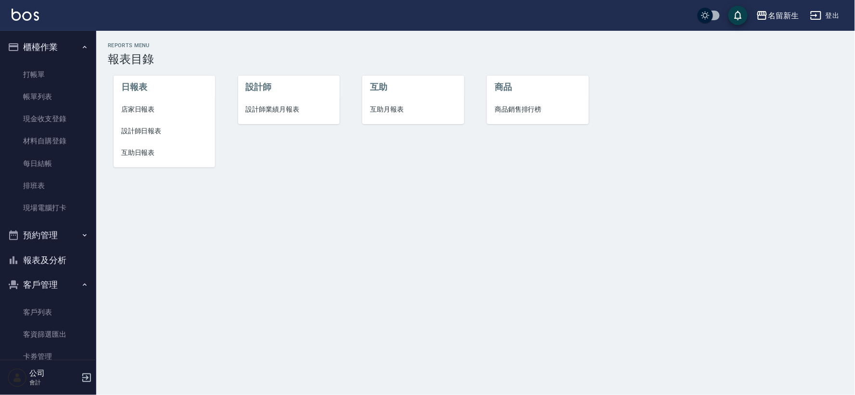
click at [149, 104] on span "店家日報表" at bounding box center [164, 109] width 86 height 10
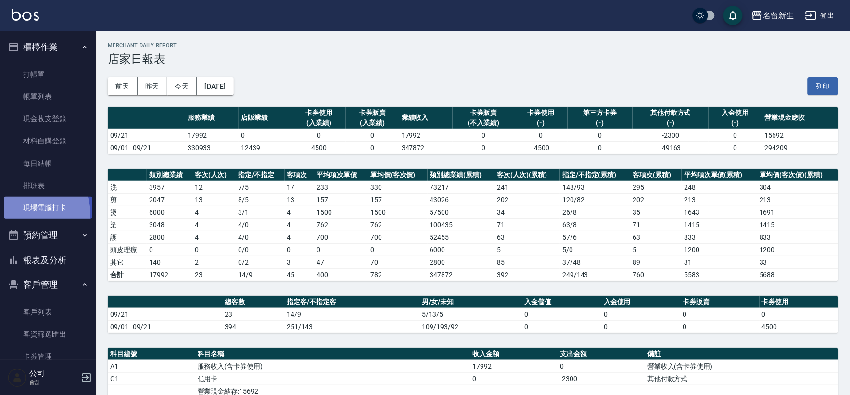
click at [35, 213] on link "現場電腦打卡" at bounding box center [48, 208] width 89 height 22
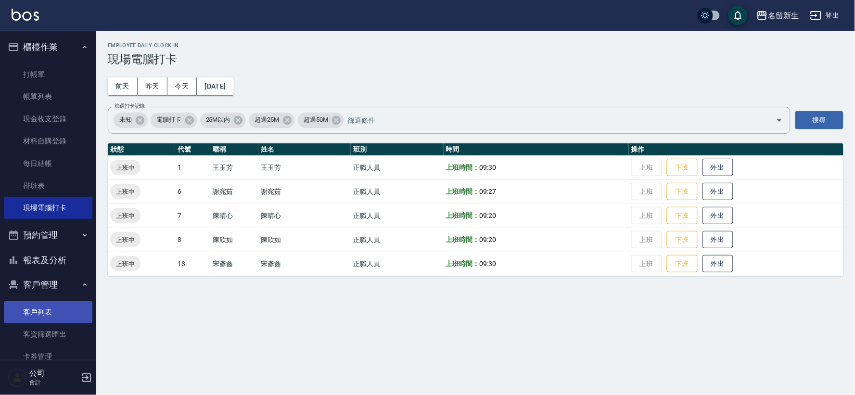
click at [31, 306] on link "客戶列表" at bounding box center [48, 312] width 89 height 22
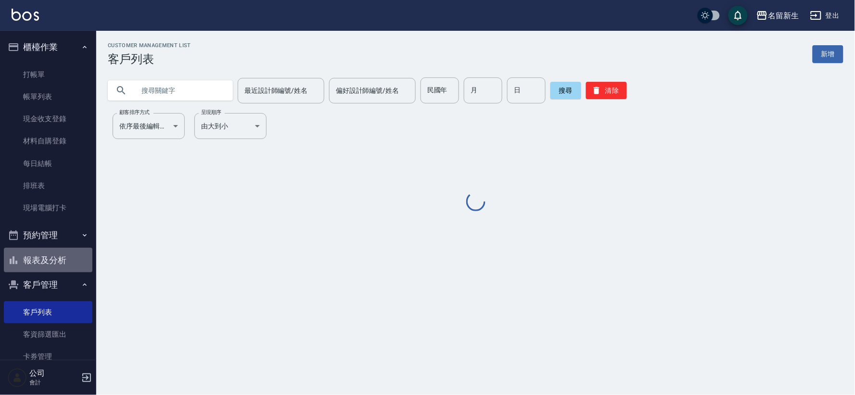
click at [48, 265] on button "報表及分析" at bounding box center [48, 260] width 89 height 25
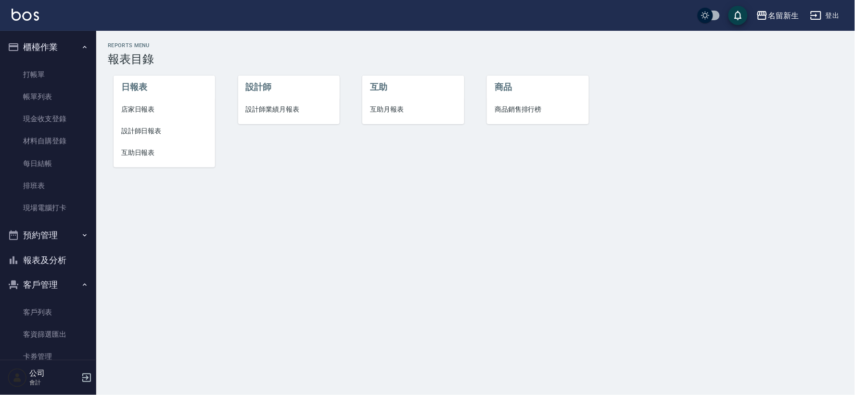
click at [123, 112] on span "店家日報表" at bounding box center [164, 109] width 86 height 10
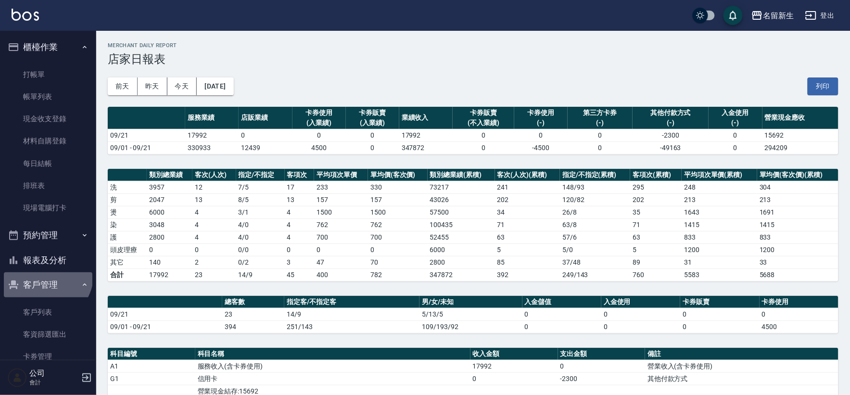
click at [42, 273] on button "客戶管理" at bounding box center [48, 284] width 89 height 25
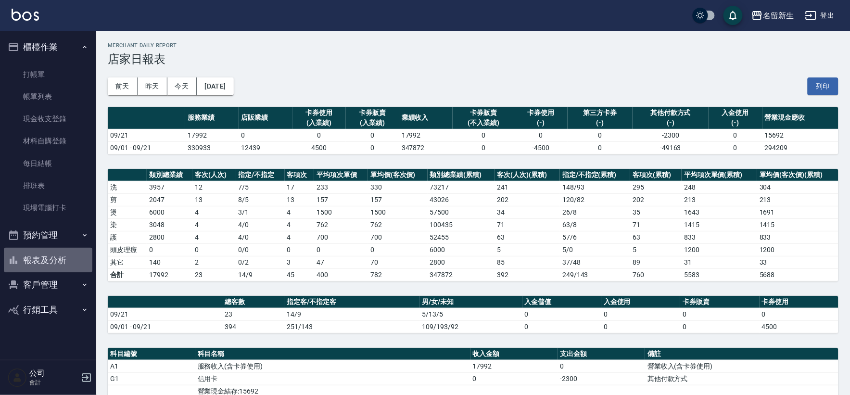
click at [52, 262] on button "報表及分析" at bounding box center [48, 260] width 89 height 25
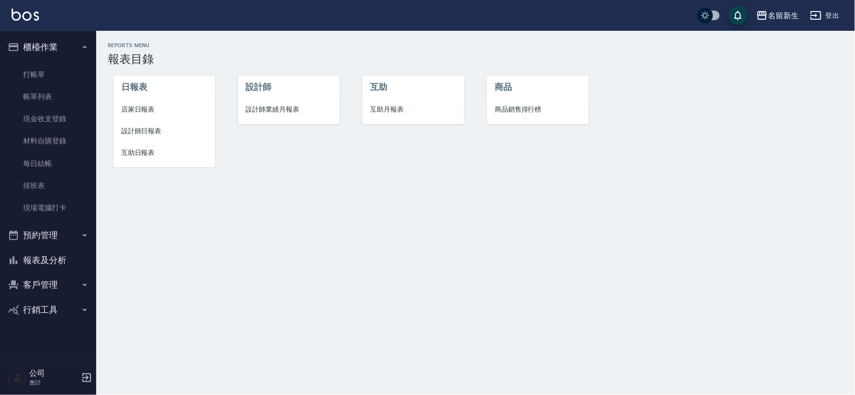
click at [391, 123] on ul "互助 互助月報表" at bounding box center [413, 100] width 102 height 49
click at [392, 112] on span "互助月報表" at bounding box center [413, 109] width 86 height 10
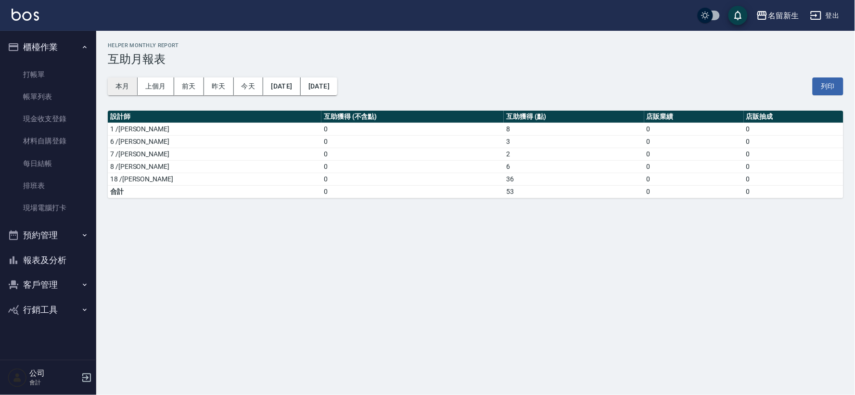
click at [109, 87] on button "本月" at bounding box center [123, 86] width 30 height 18
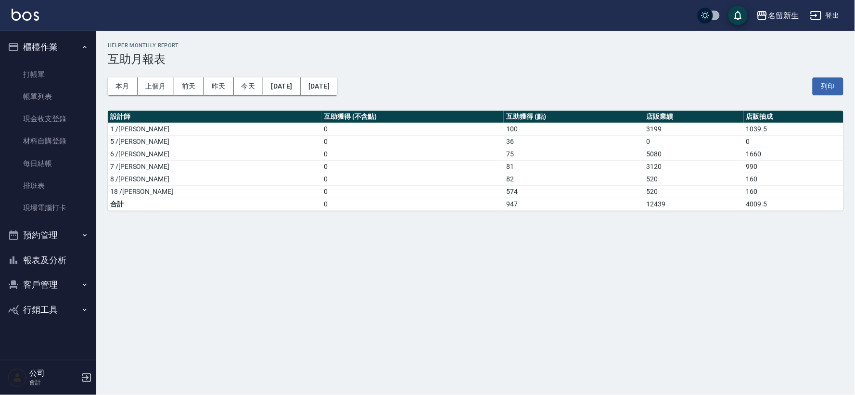
click at [78, 248] on button "報表及分析" at bounding box center [48, 260] width 89 height 25
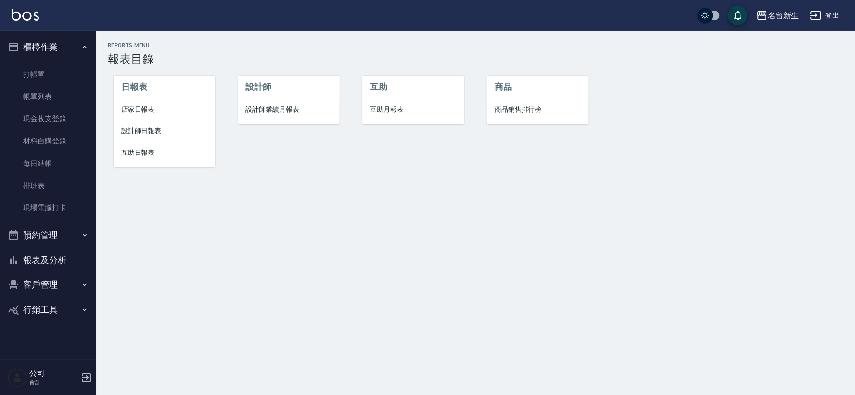
click at [277, 115] on li "設計師業績月報表" at bounding box center [289, 110] width 102 height 22
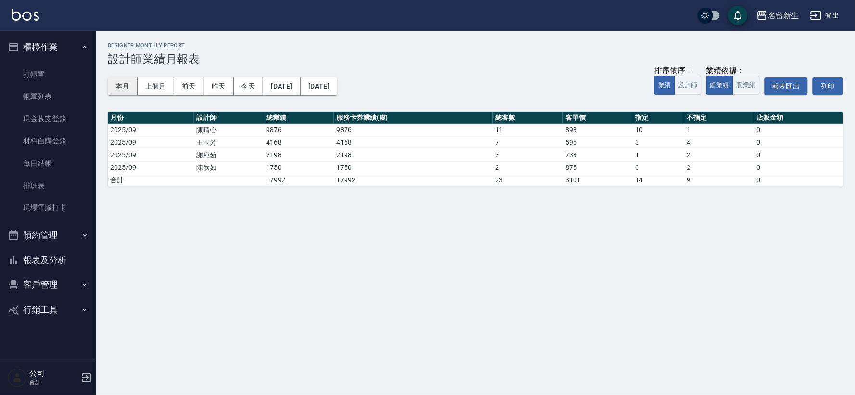
click at [128, 79] on button "本月" at bounding box center [123, 86] width 30 height 18
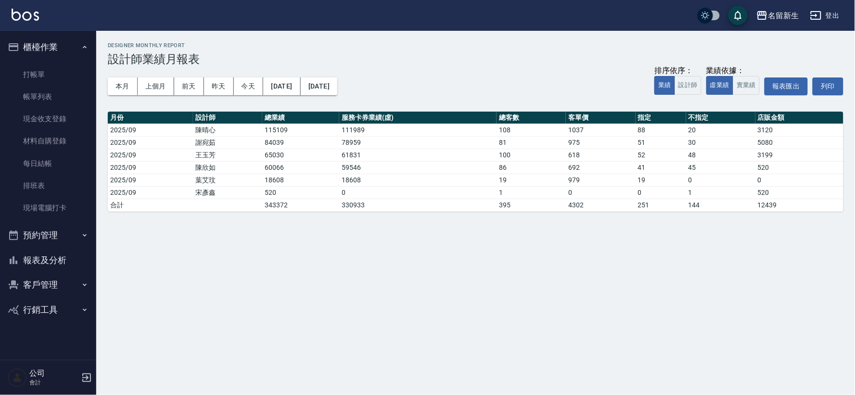
click at [32, 265] on button "報表及分析" at bounding box center [48, 260] width 89 height 25
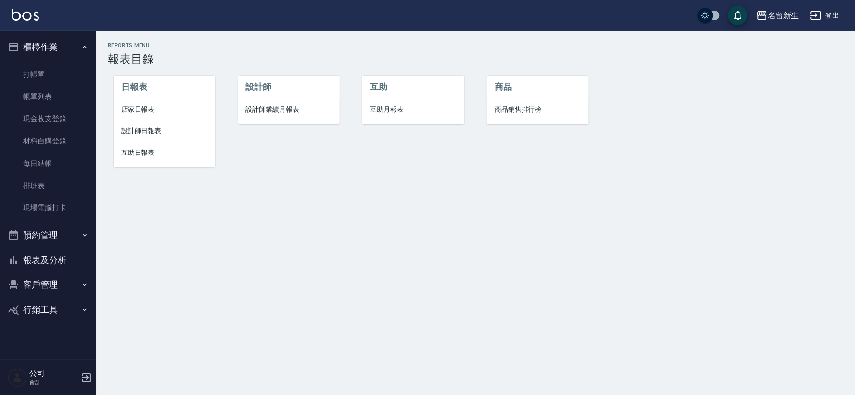
click at [267, 114] on span "設計師業績月報表" at bounding box center [289, 109] width 86 height 10
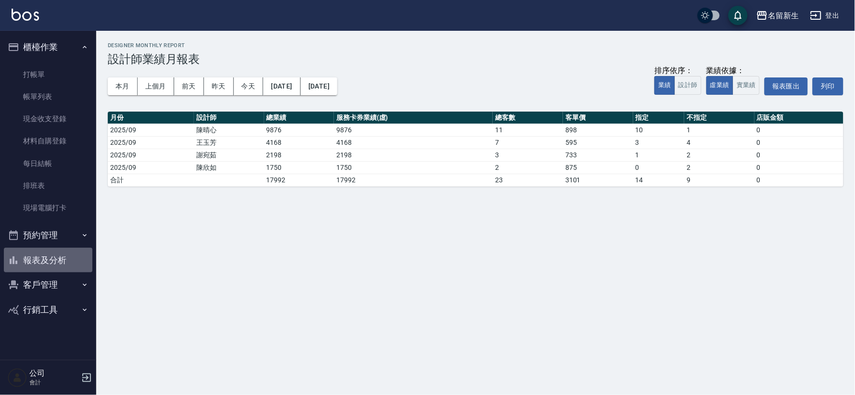
click at [51, 253] on button "報表及分析" at bounding box center [48, 260] width 89 height 25
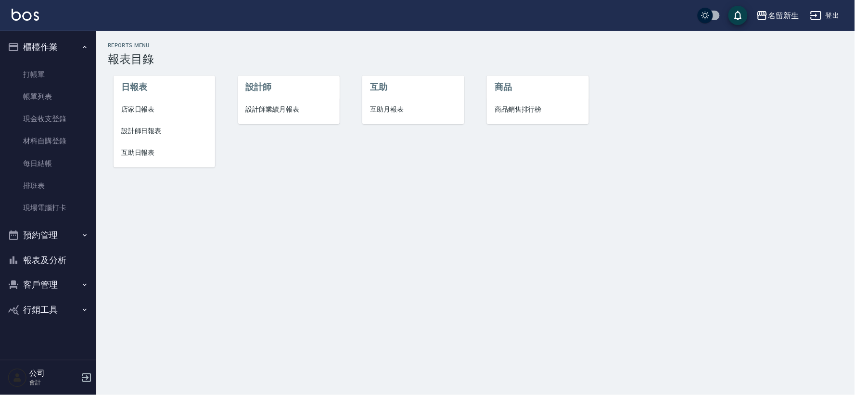
click at [138, 116] on li "店家日報表" at bounding box center [165, 110] width 102 height 22
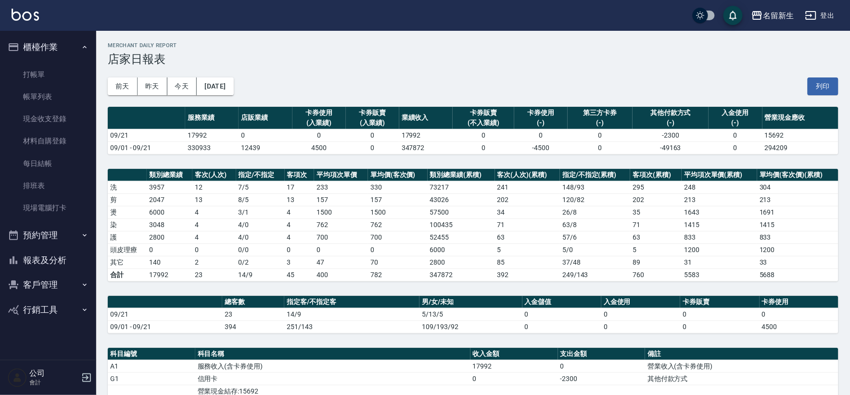
click at [40, 255] on button "報表及分析" at bounding box center [48, 260] width 89 height 25
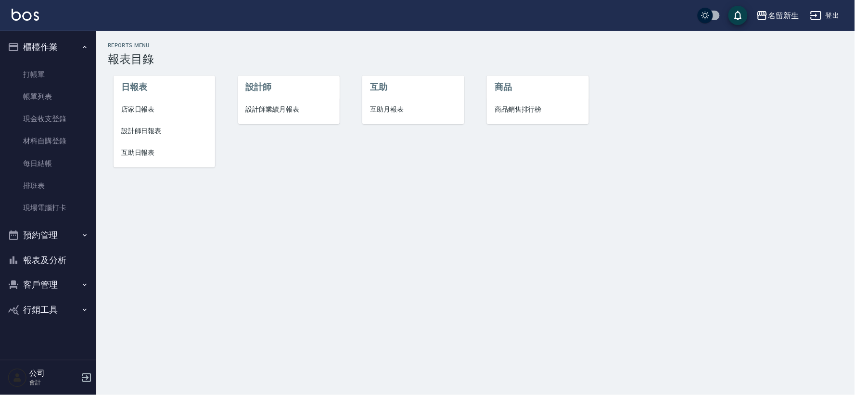
click at [140, 124] on li "設計師日報表" at bounding box center [165, 131] width 102 height 22
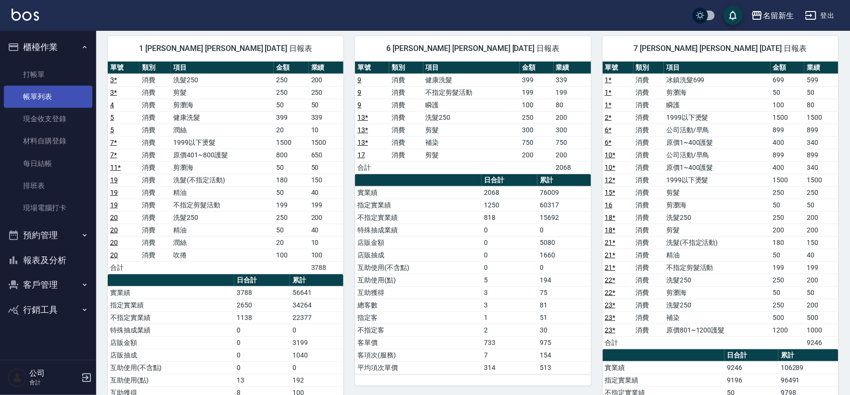
scroll to position [69, 0]
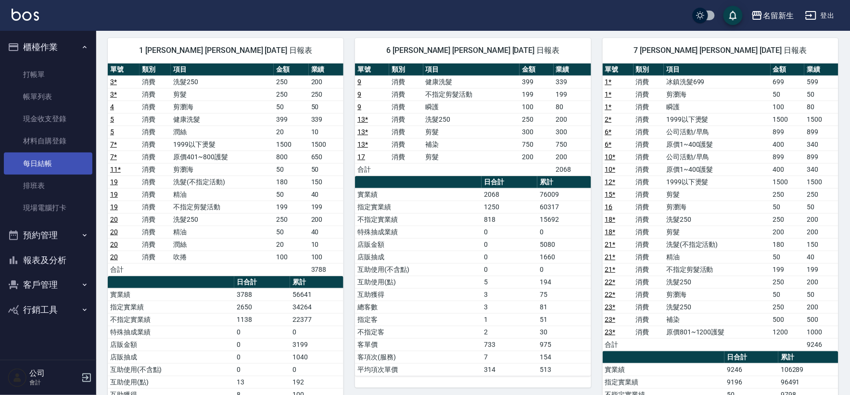
click at [50, 167] on link "每日結帳" at bounding box center [48, 164] width 89 height 22
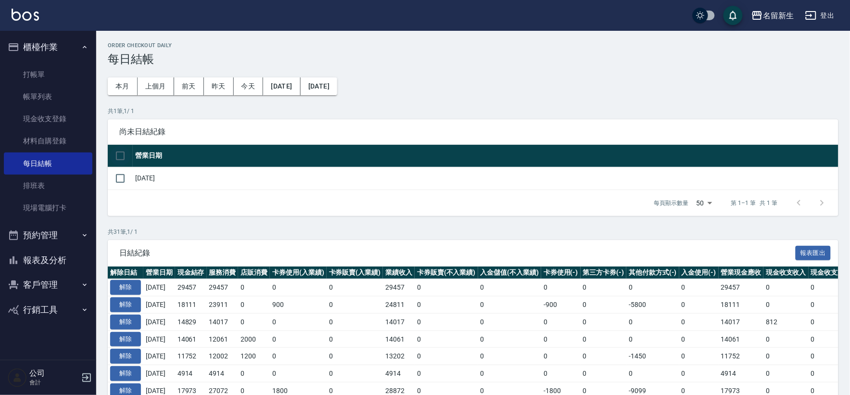
click at [124, 160] on input "checkbox" at bounding box center [120, 156] width 20 height 20
checkbox input "true"
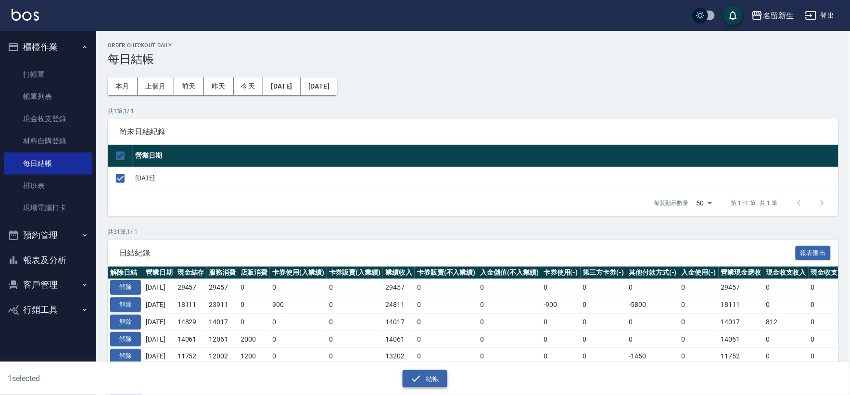
click at [410, 385] on button "結帳" at bounding box center [425, 379] width 45 height 18
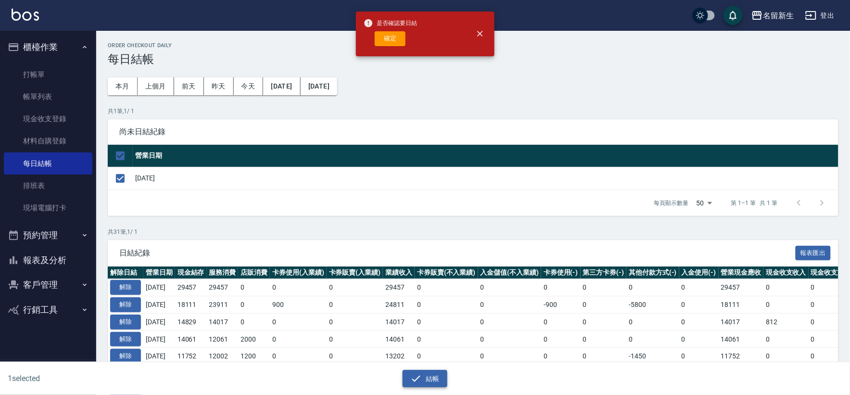
drag, startPoint x: 410, startPoint y: 378, endPoint x: 405, endPoint y: 372, distance: 7.8
click at [410, 377] on button "結帳" at bounding box center [425, 379] width 45 height 18
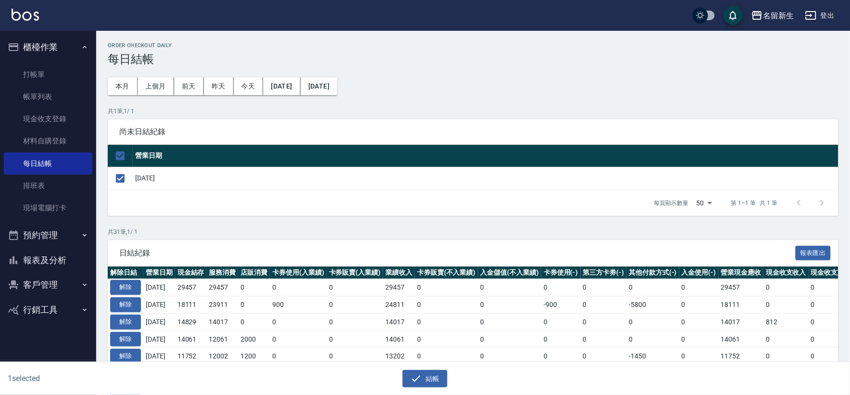
click at [430, 392] on div "1 selected 結帳" at bounding box center [425, 378] width 850 height 33
click at [437, 381] on button "結帳" at bounding box center [425, 379] width 45 height 18
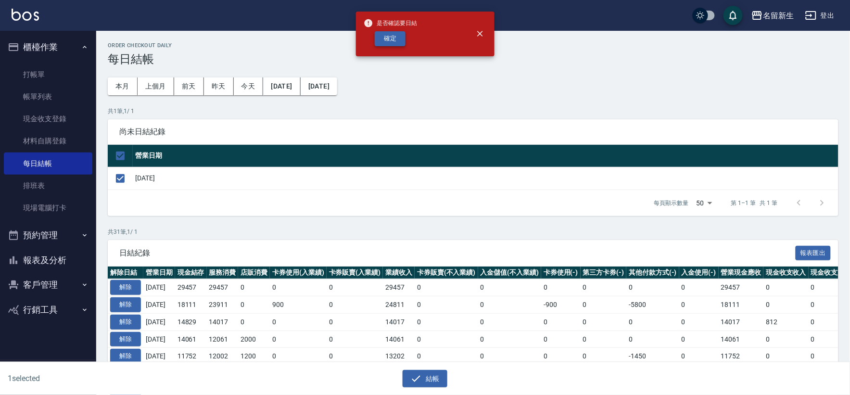
click at [384, 39] on button "確定" at bounding box center [390, 38] width 31 height 15
checkbox input "false"
